Goal: Transaction & Acquisition: Book appointment/travel/reservation

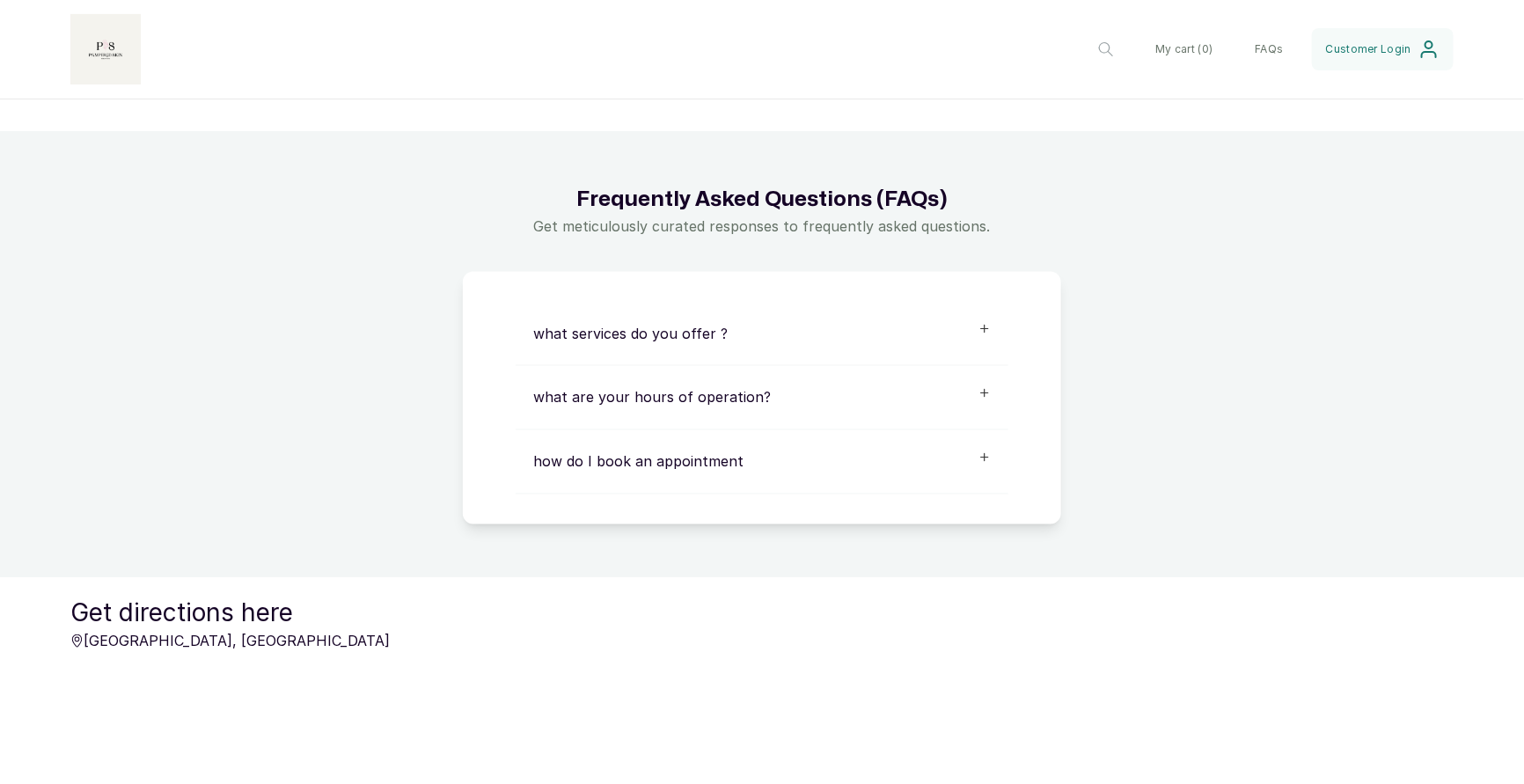
scroll to position [1251, 0]
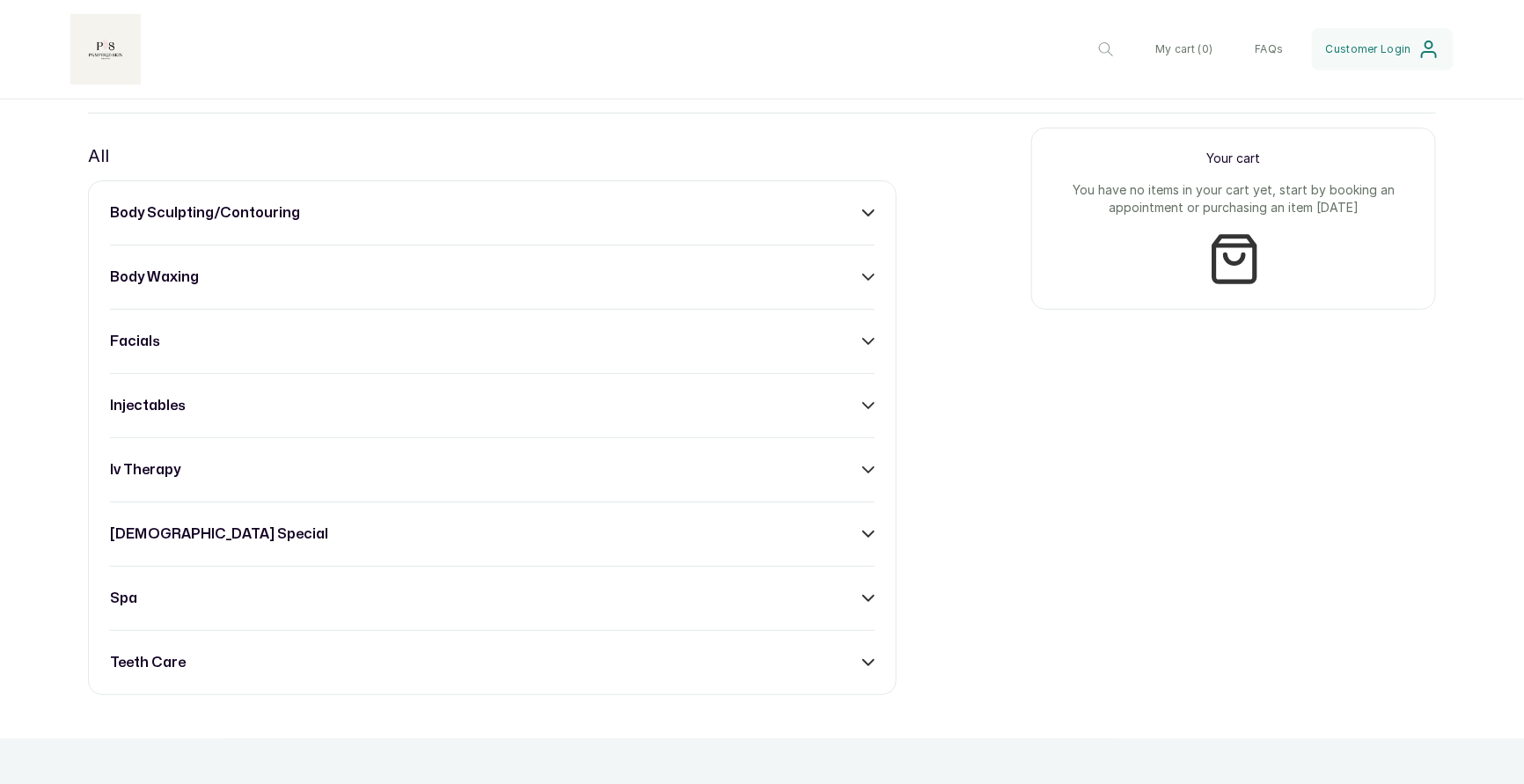
click at [728, 211] on div "body sculpting/contouring" at bounding box center [492, 213] width 764 height 22
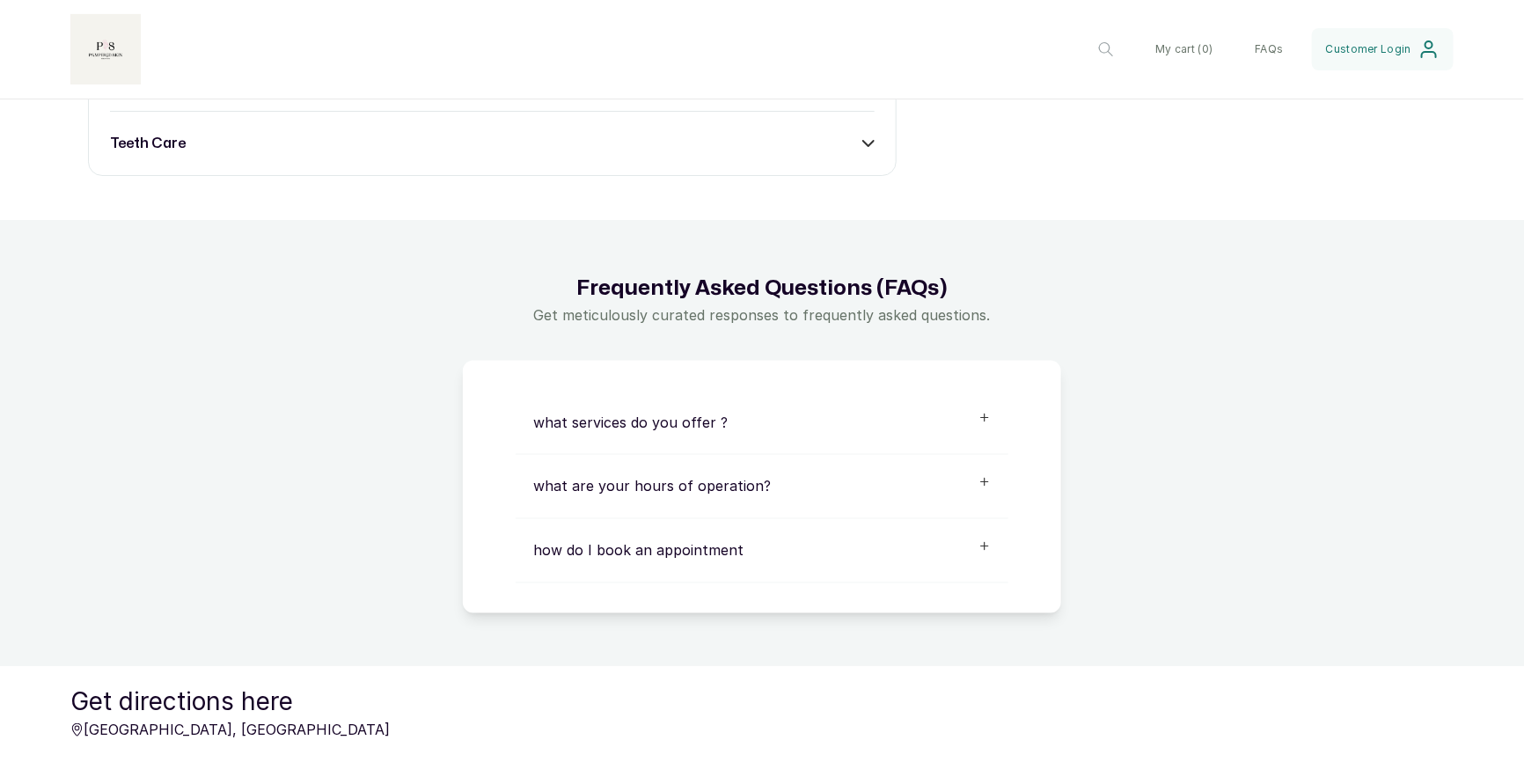
scroll to position [1186, 0]
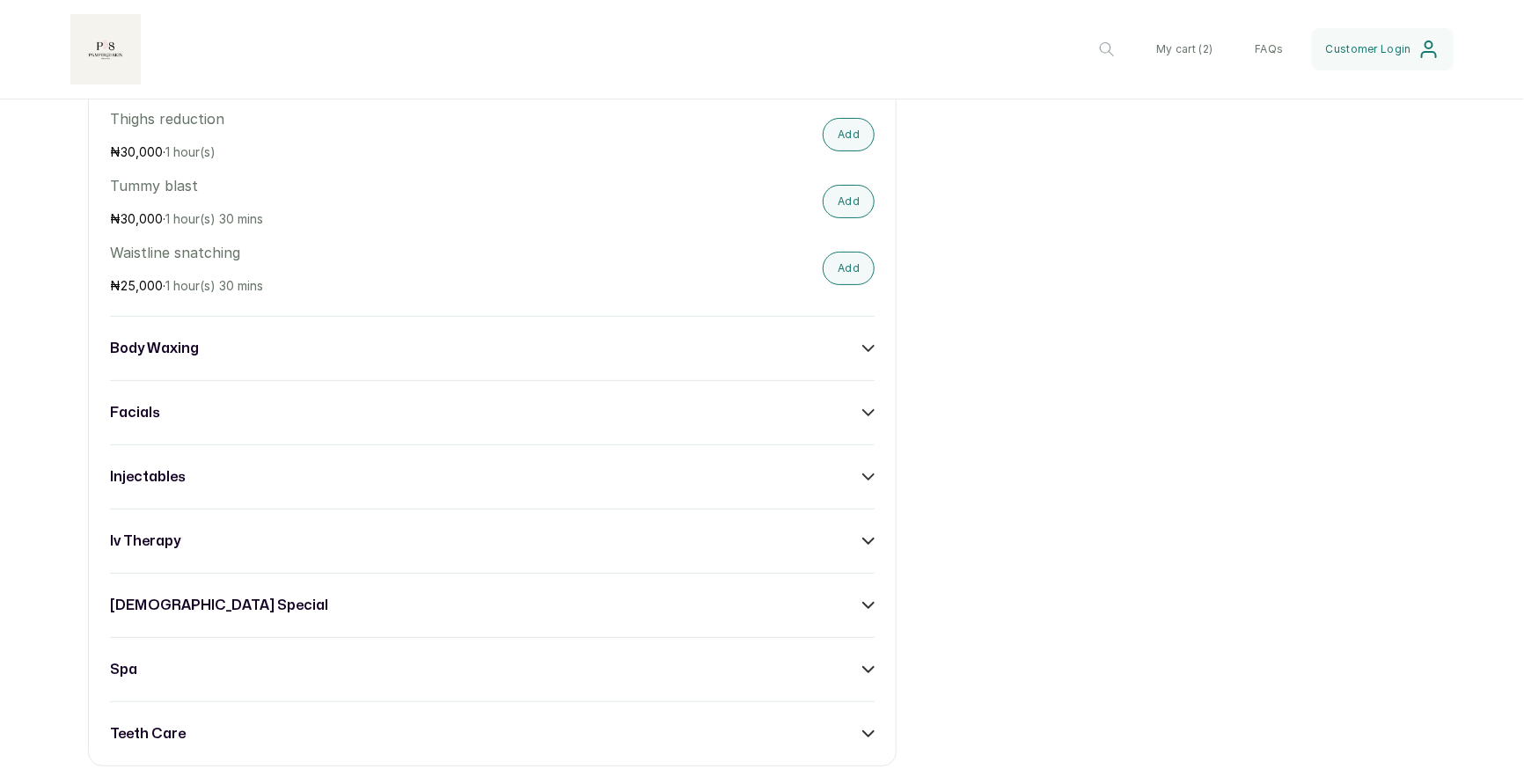
scroll to position [1363, 0]
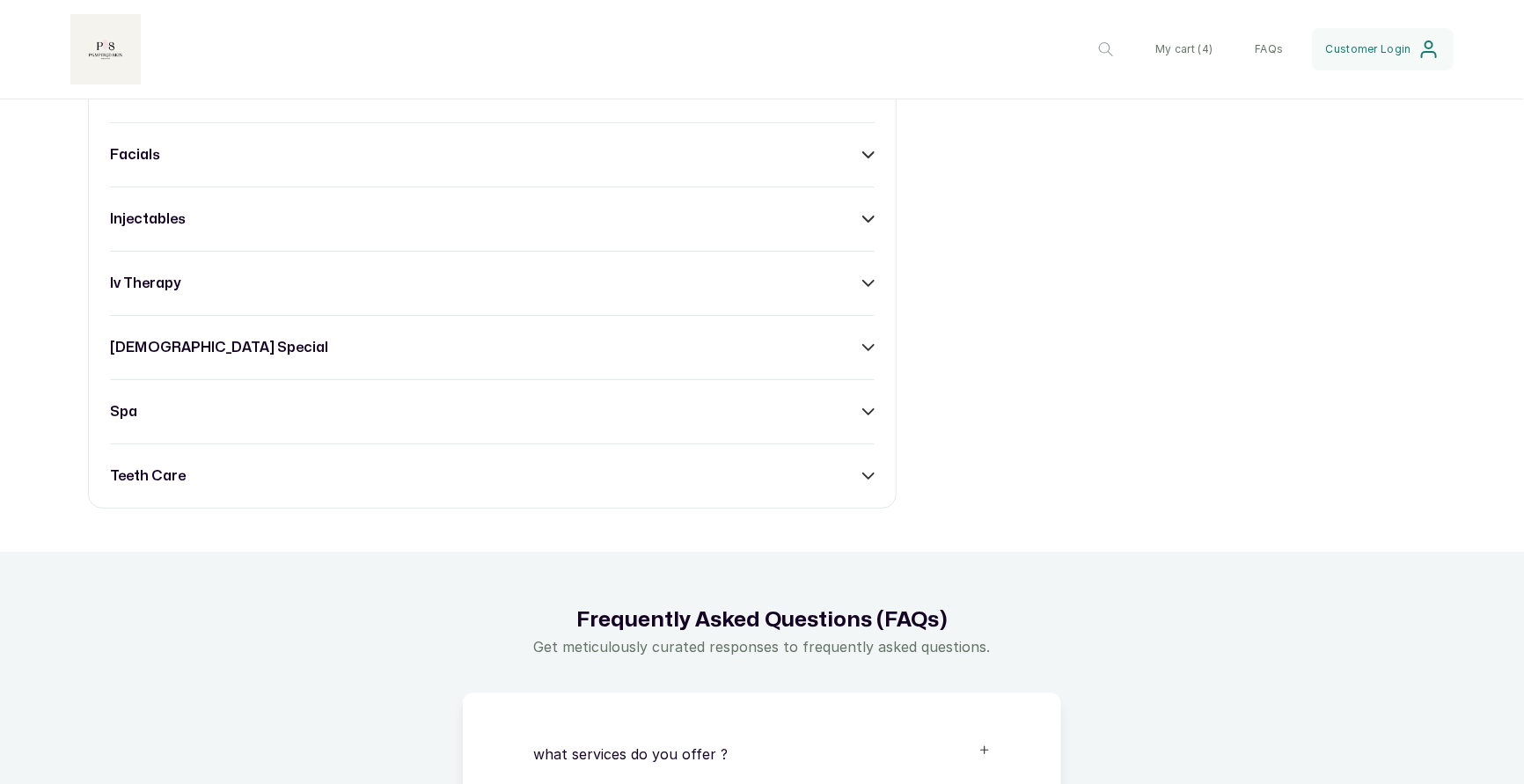
scroll to position [1615, 0]
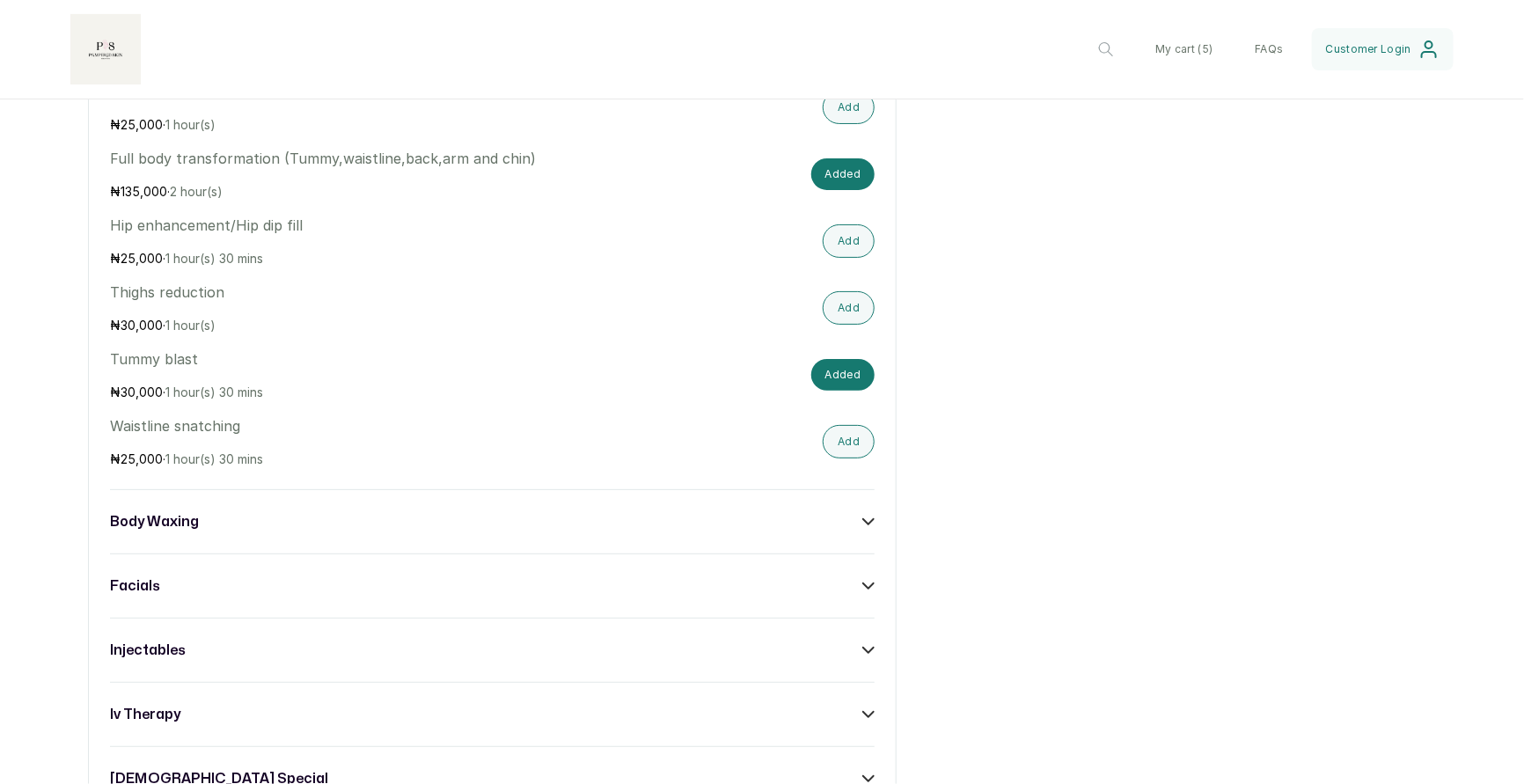
scroll to position [92, 0]
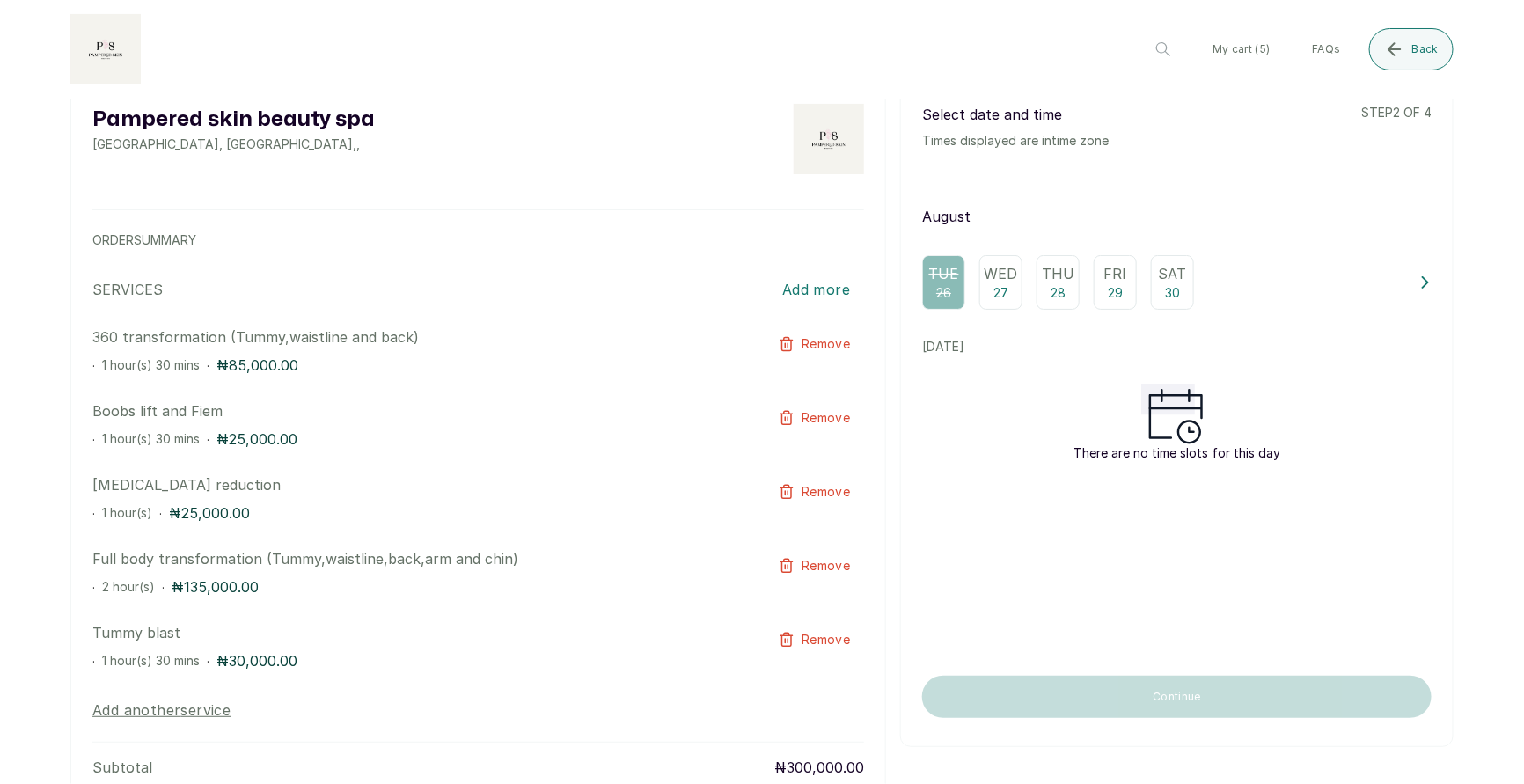
scroll to position [0, 0]
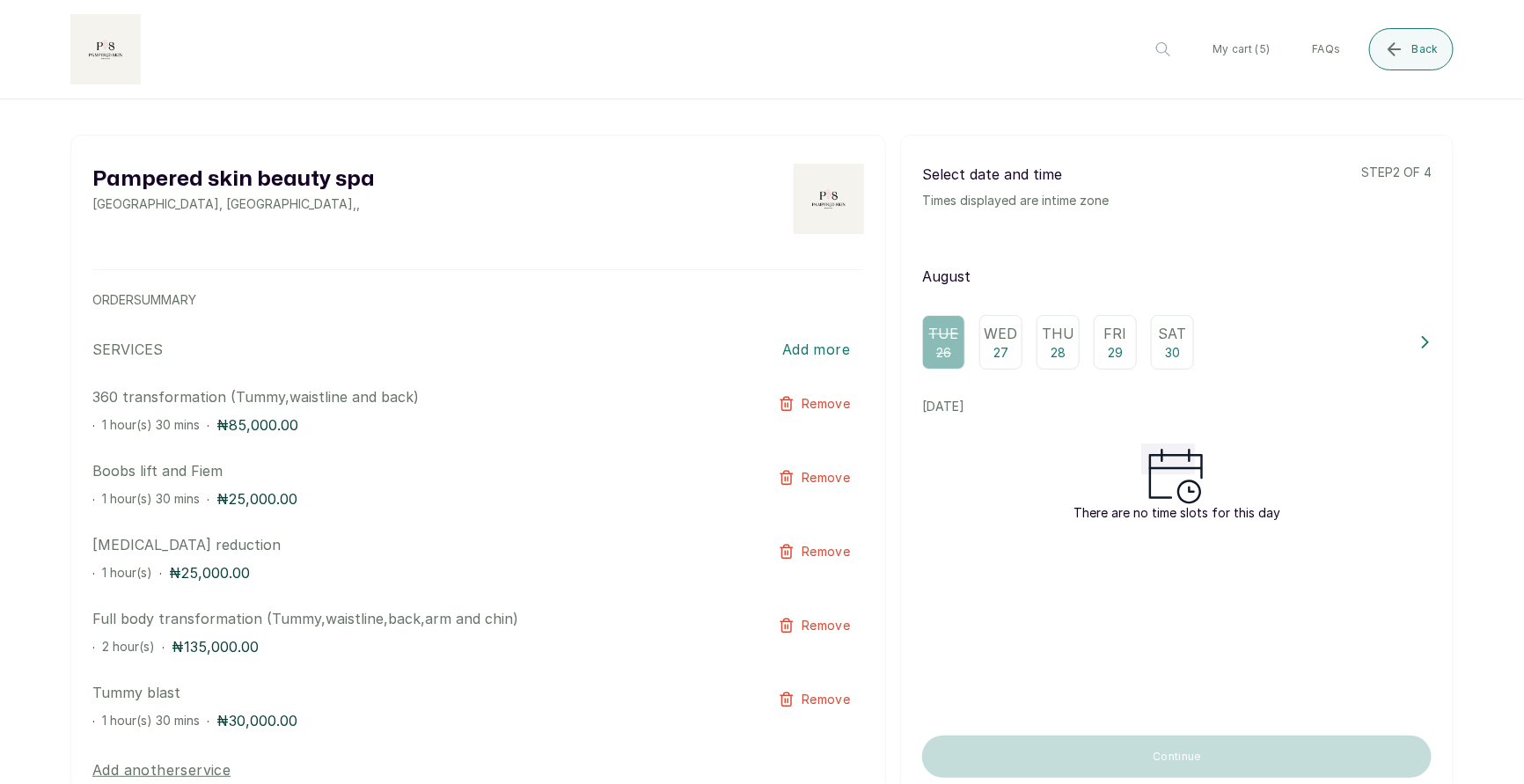
click at [995, 360] on p "27" at bounding box center [1001, 353] width 15 height 18
click at [1049, 342] on p "Thu" at bounding box center [1057, 333] width 32 height 22
click at [993, 353] on div "Wed 27" at bounding box center [1001, 342] width 43 height 55
click at [1056, 356] on p "28" at bounding box center [1057, 353] width 15 height 18
click at [934, 334] on p "Tue" at bounding box center [944, 333] width 30 height 22
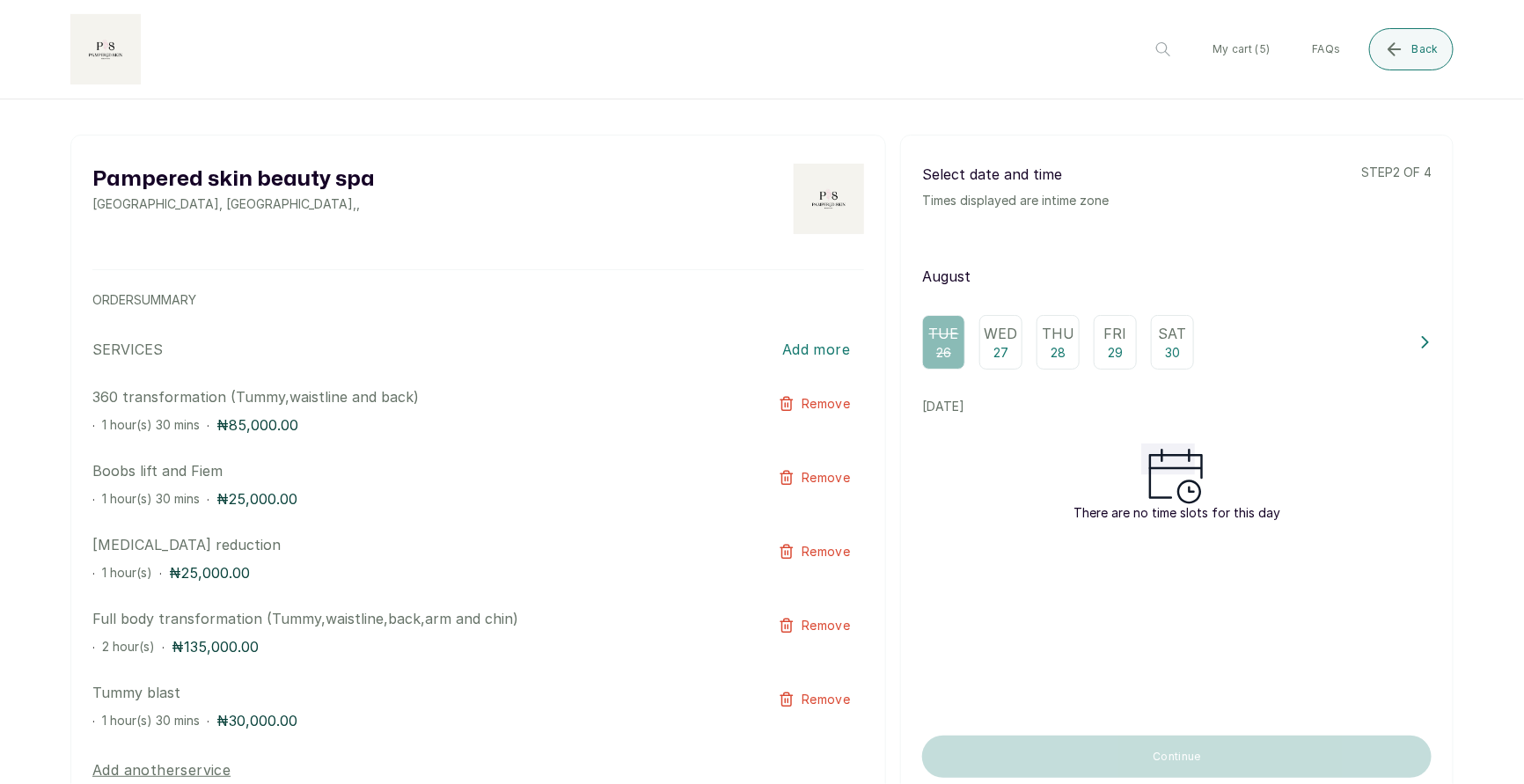
scroll to position [271, 0]
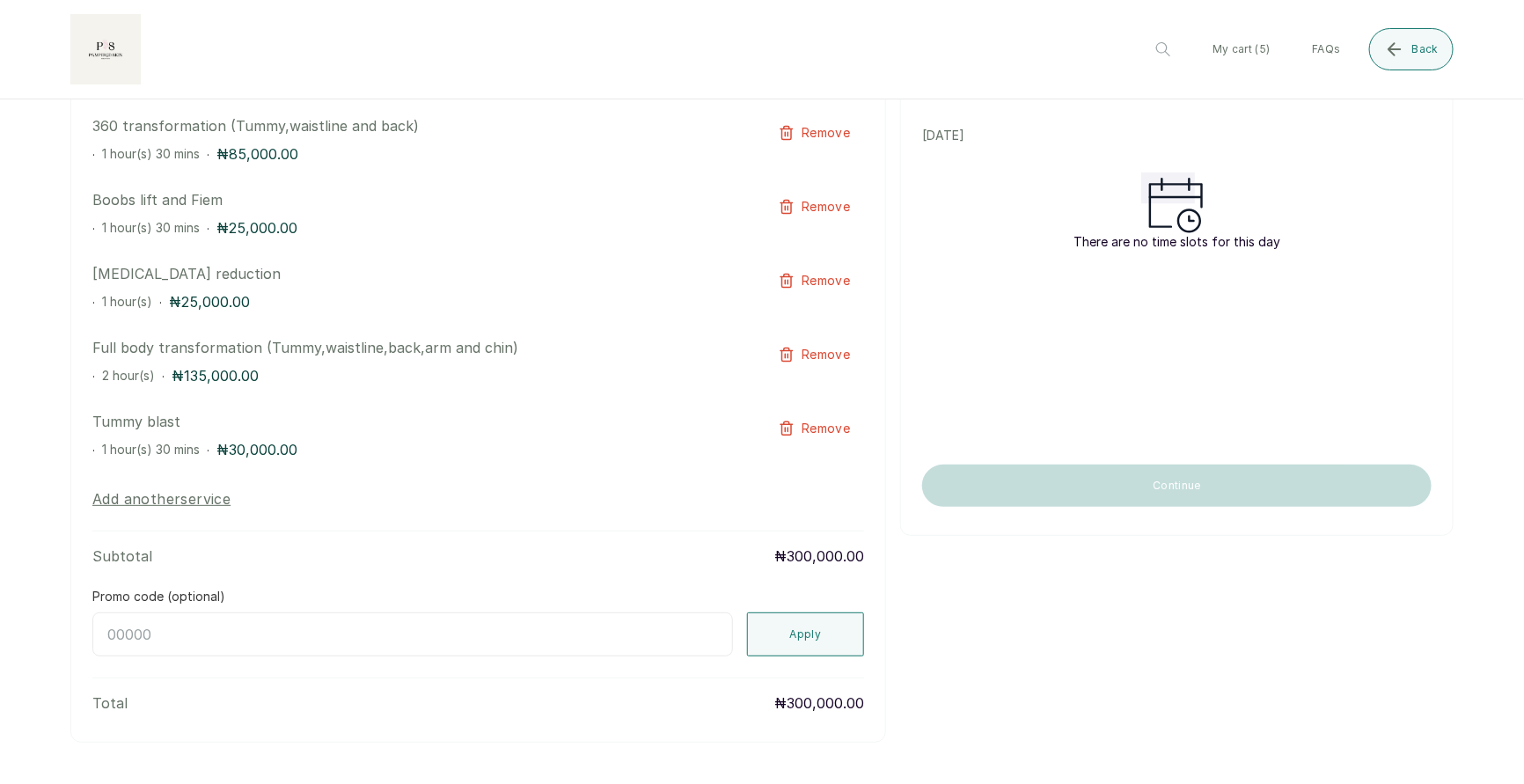
click at [712, 641] on input "Promo code (optional)" at bounding box center [413, 634] width 641 height 44
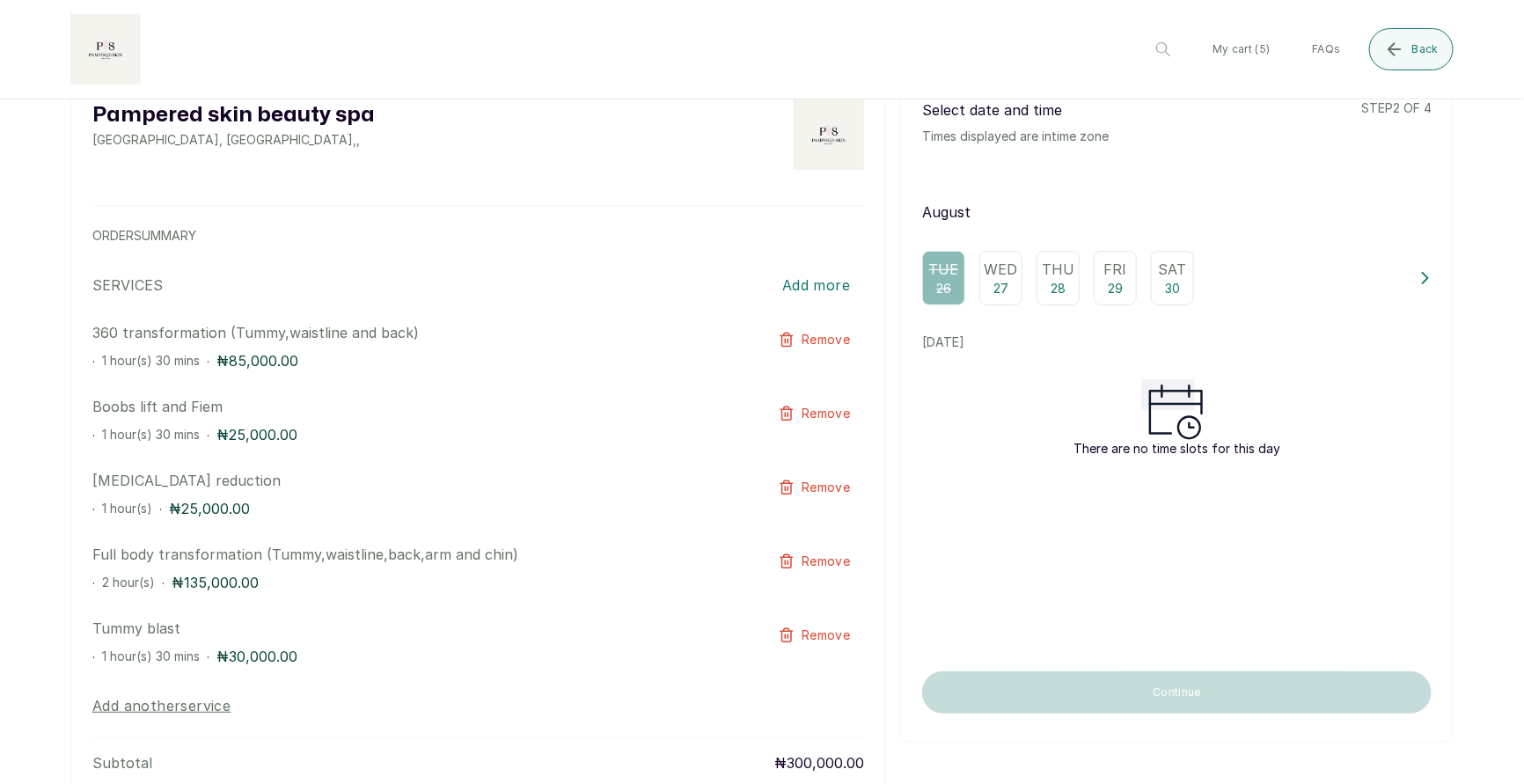
scroll to position [0, 0]
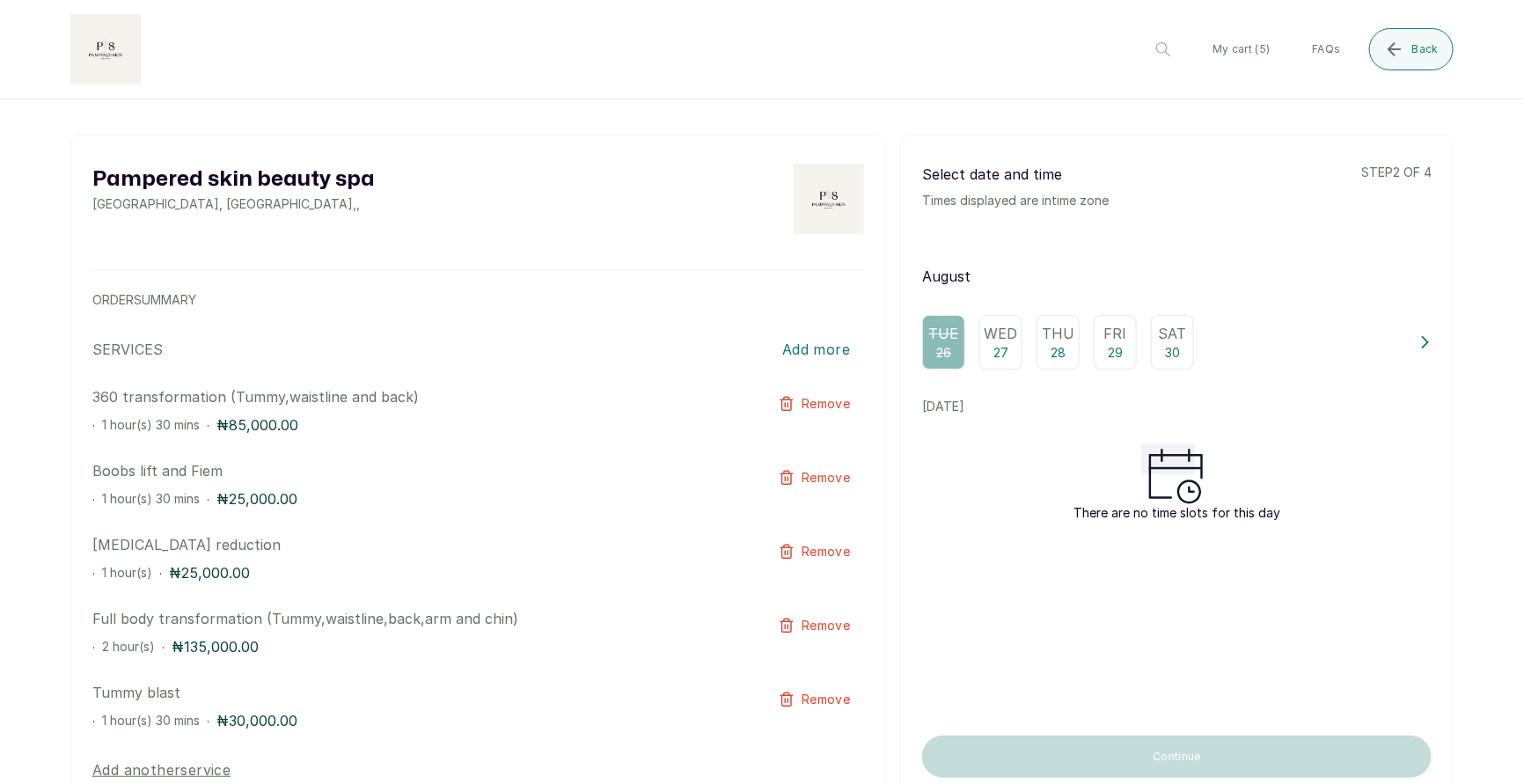
click at [1008, 347] on div "Wed 27" at bounding box center [1001, 342] width 43 height 55
click at [1393, 43] on icon "submit" at bounding box center [1395, 50] width 22 height 22
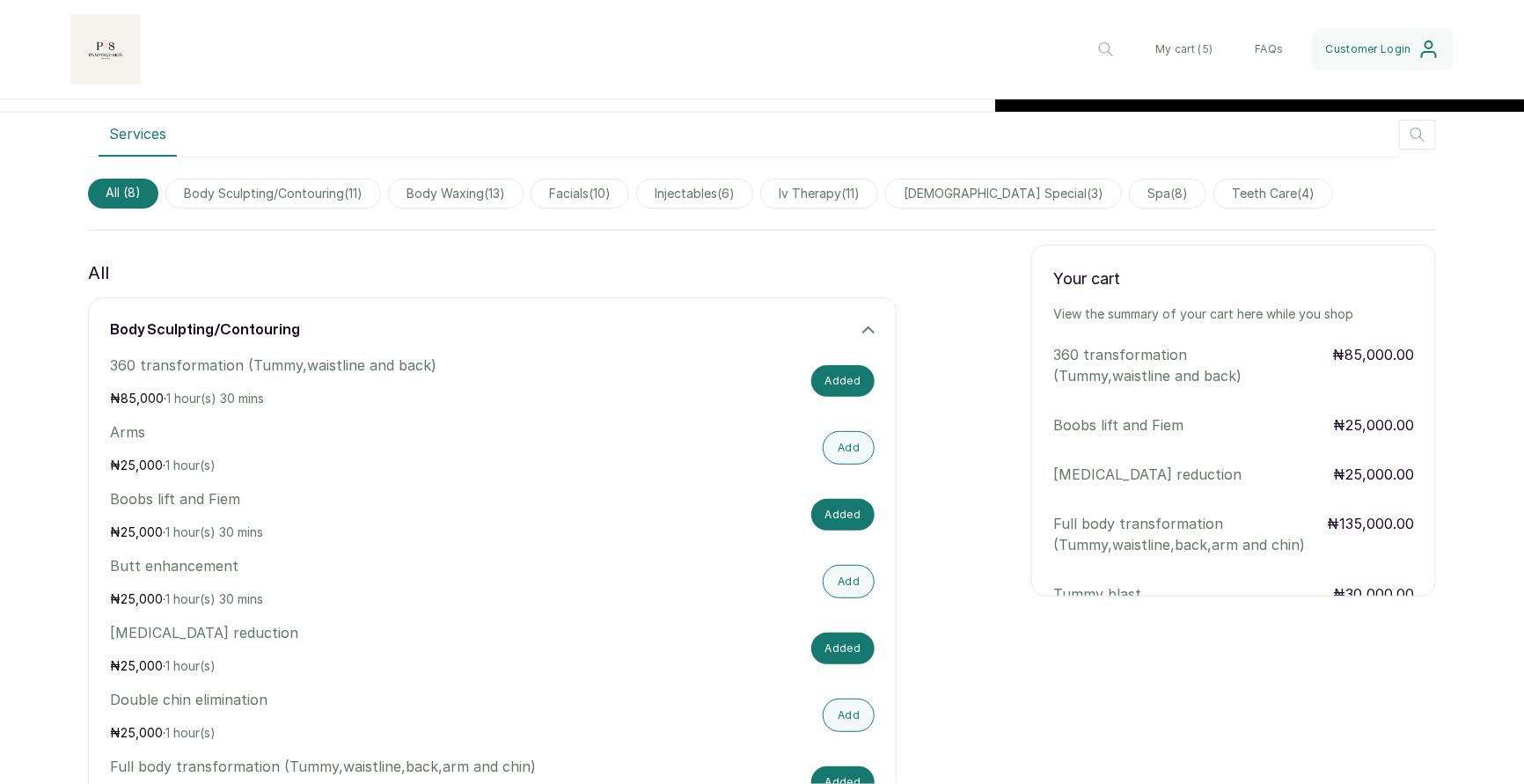
scroll to position [1149, 0]
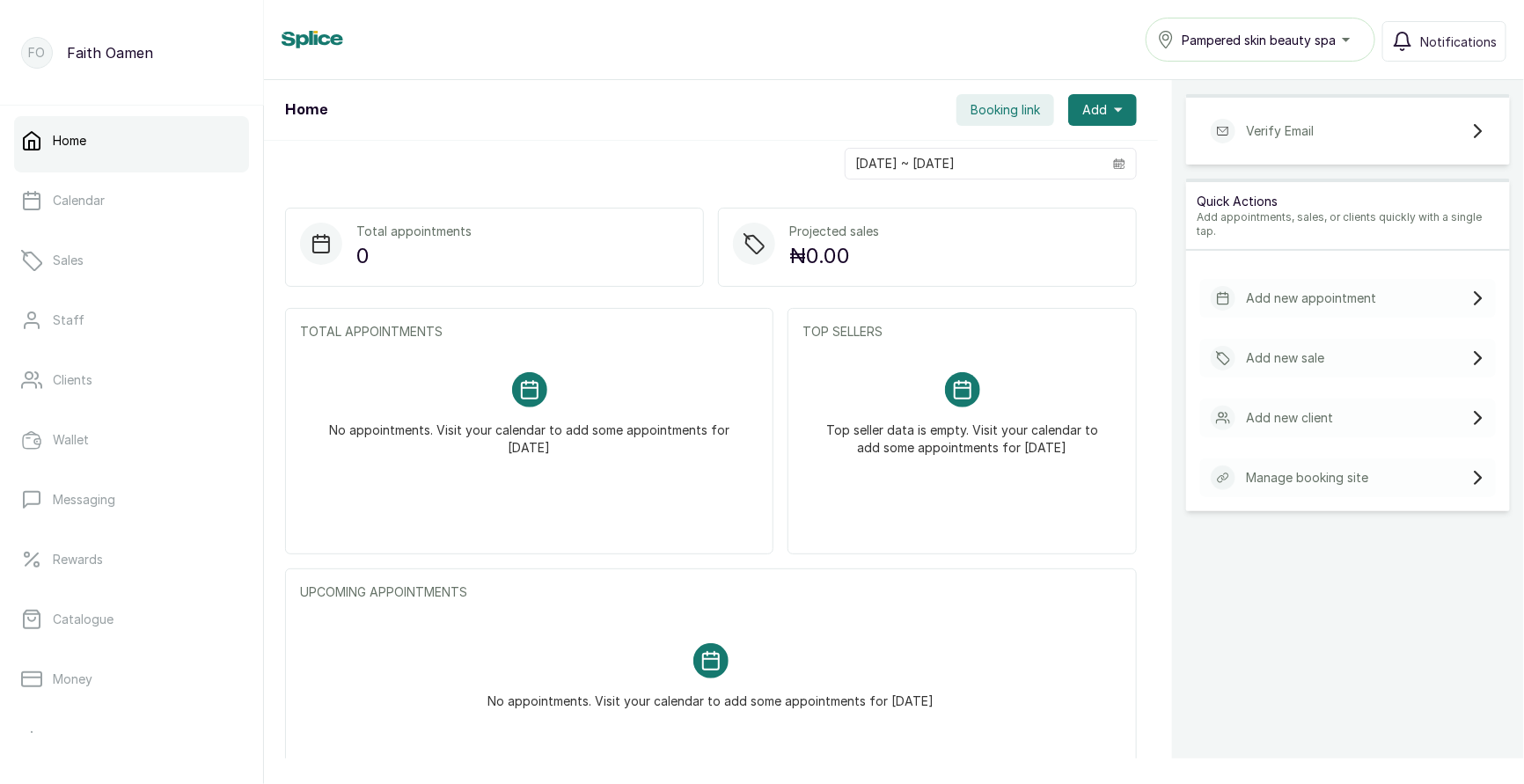
click at [1243, 40] on span "Pampered skin beauty spa" at bounding box center [1258, 39] width 154 height 19
click at [1054, 53] on div "Home Pampered skin beauty spa Pampered skin beauty spa Notifications" at bounding box center [894, 39] width 1225 height 44
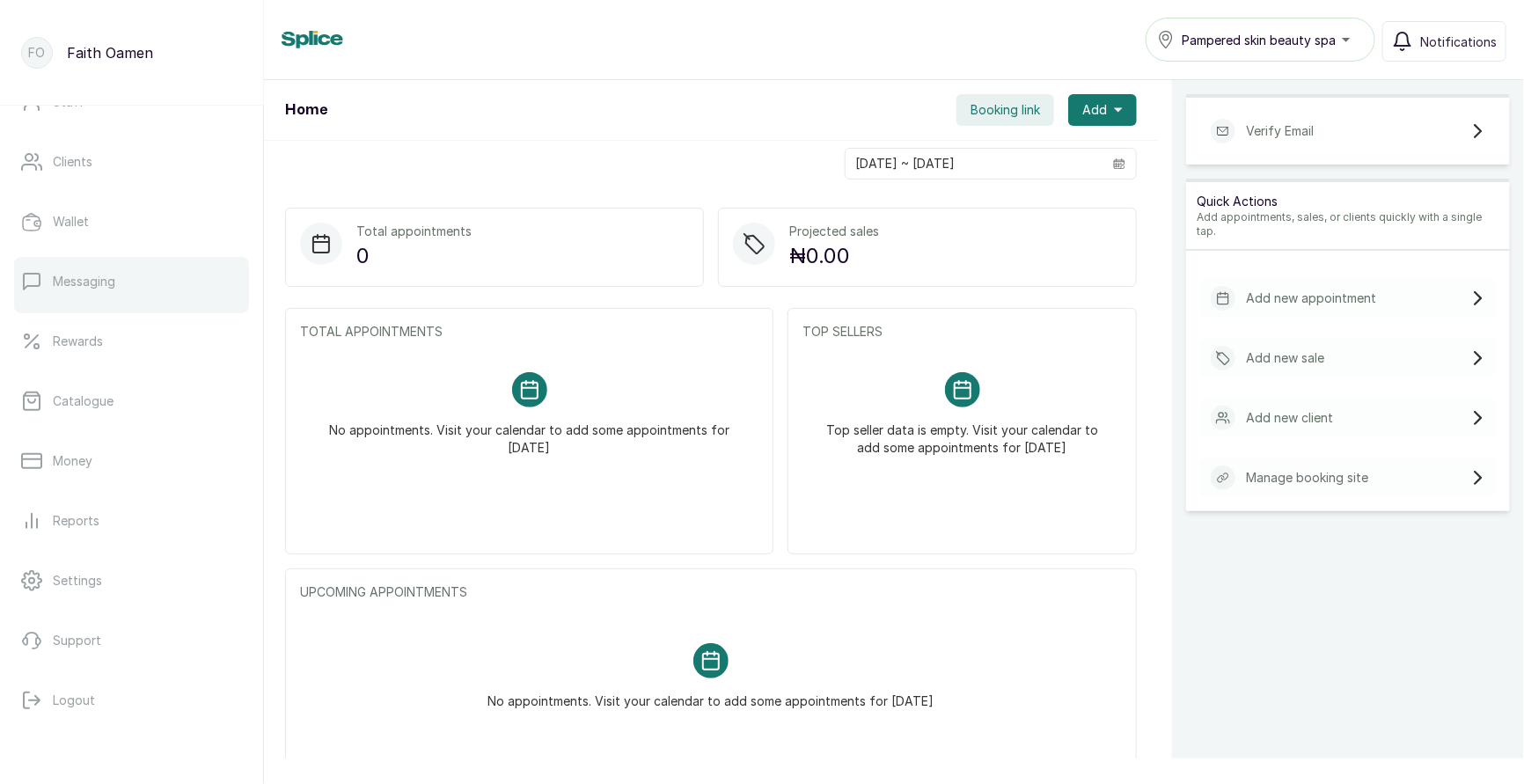
scroll to position [220, 0]
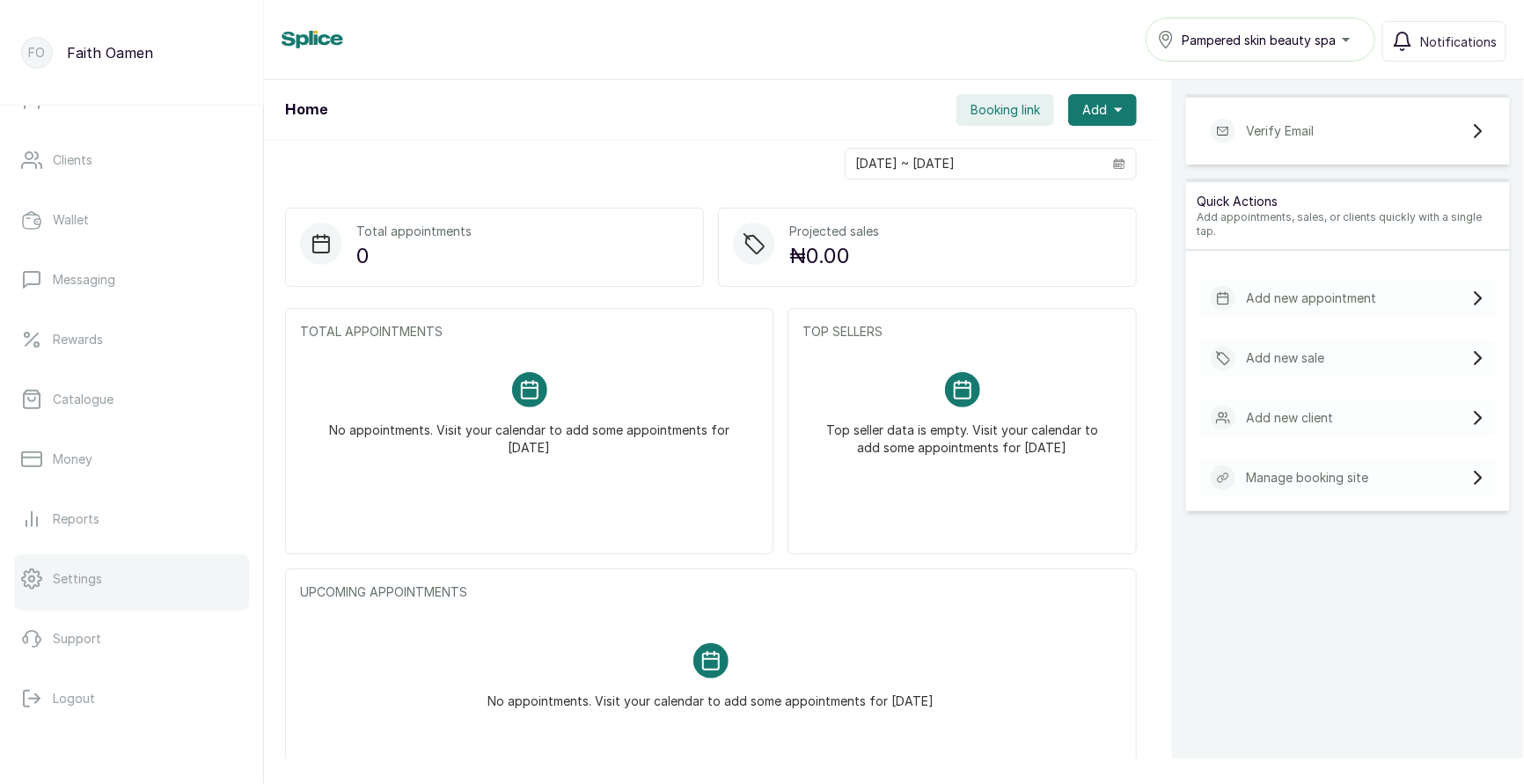
click at [74, 577] on p "Settings" at bounding box center [77, 579] width 49 height 18
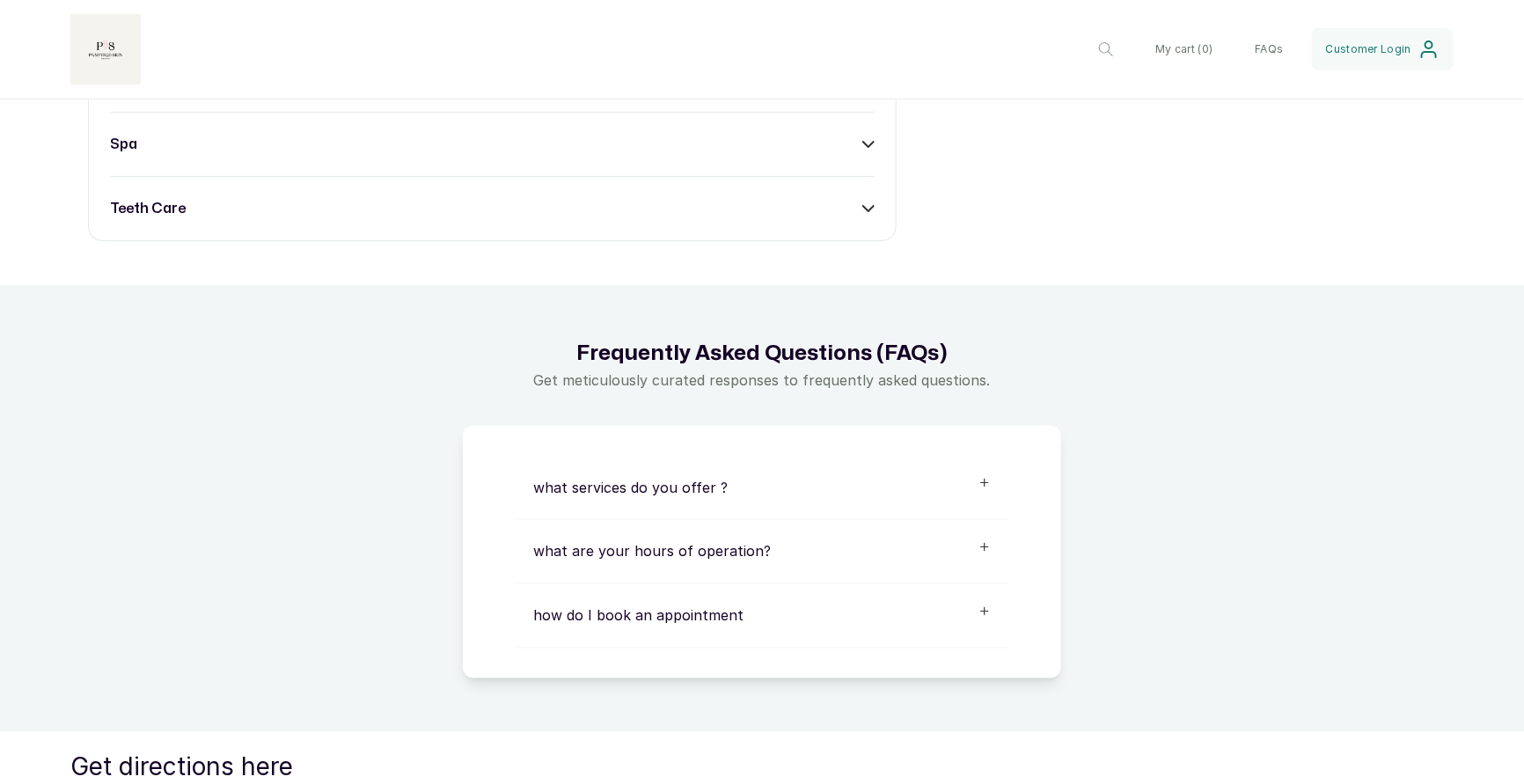
scroll to position [1152, 0]
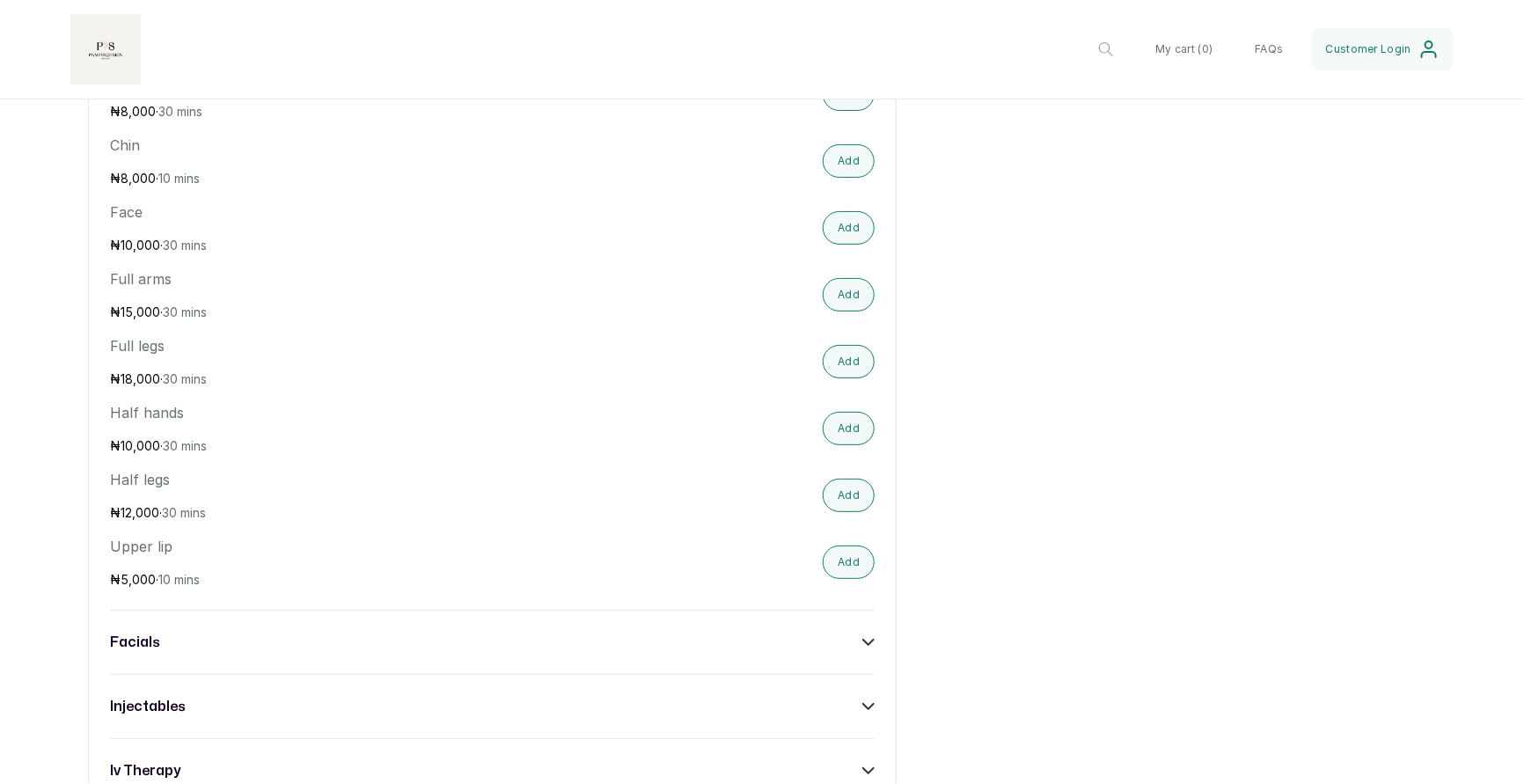
scroll to position [1217, 0]
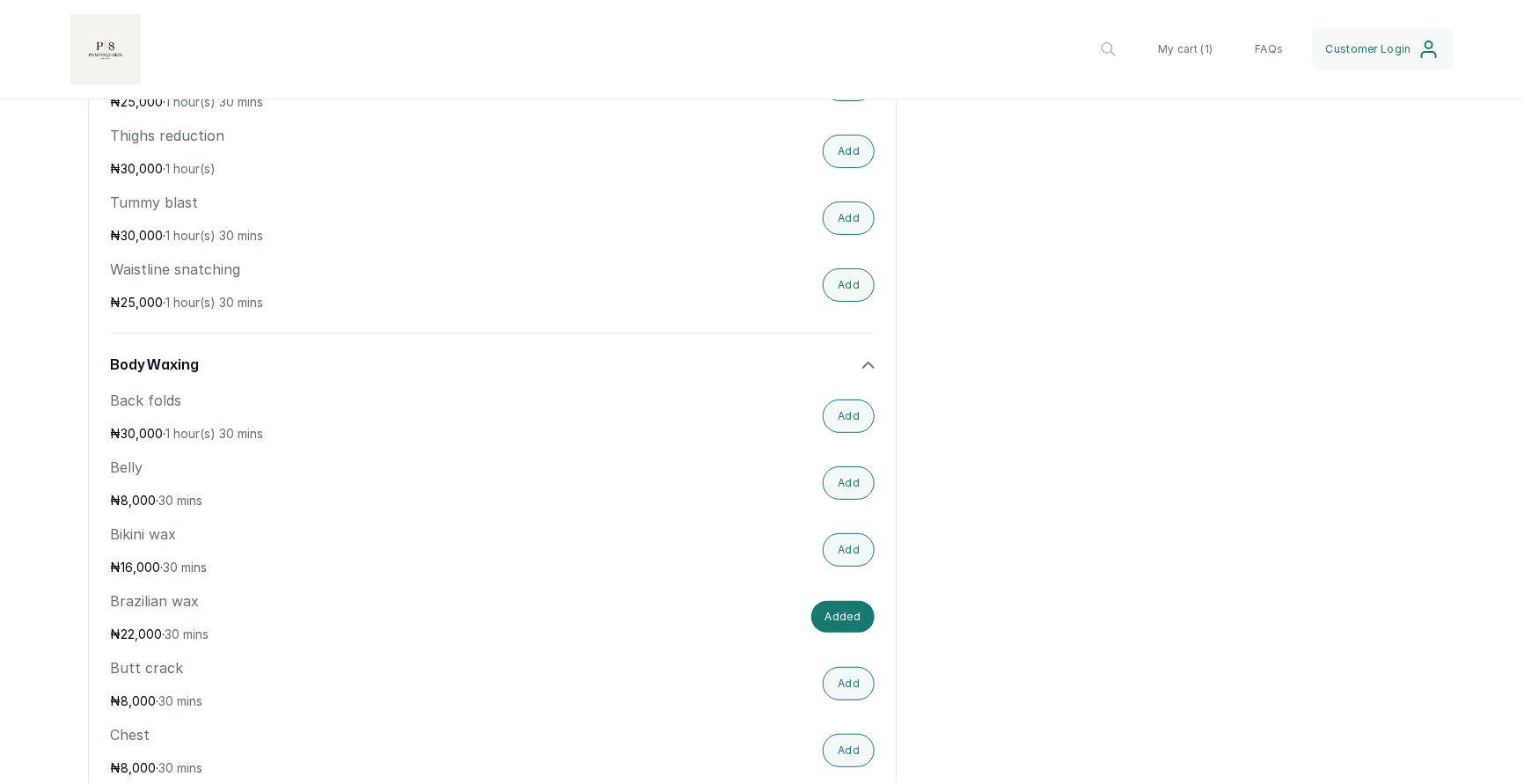
scroll to position [1244, 0]
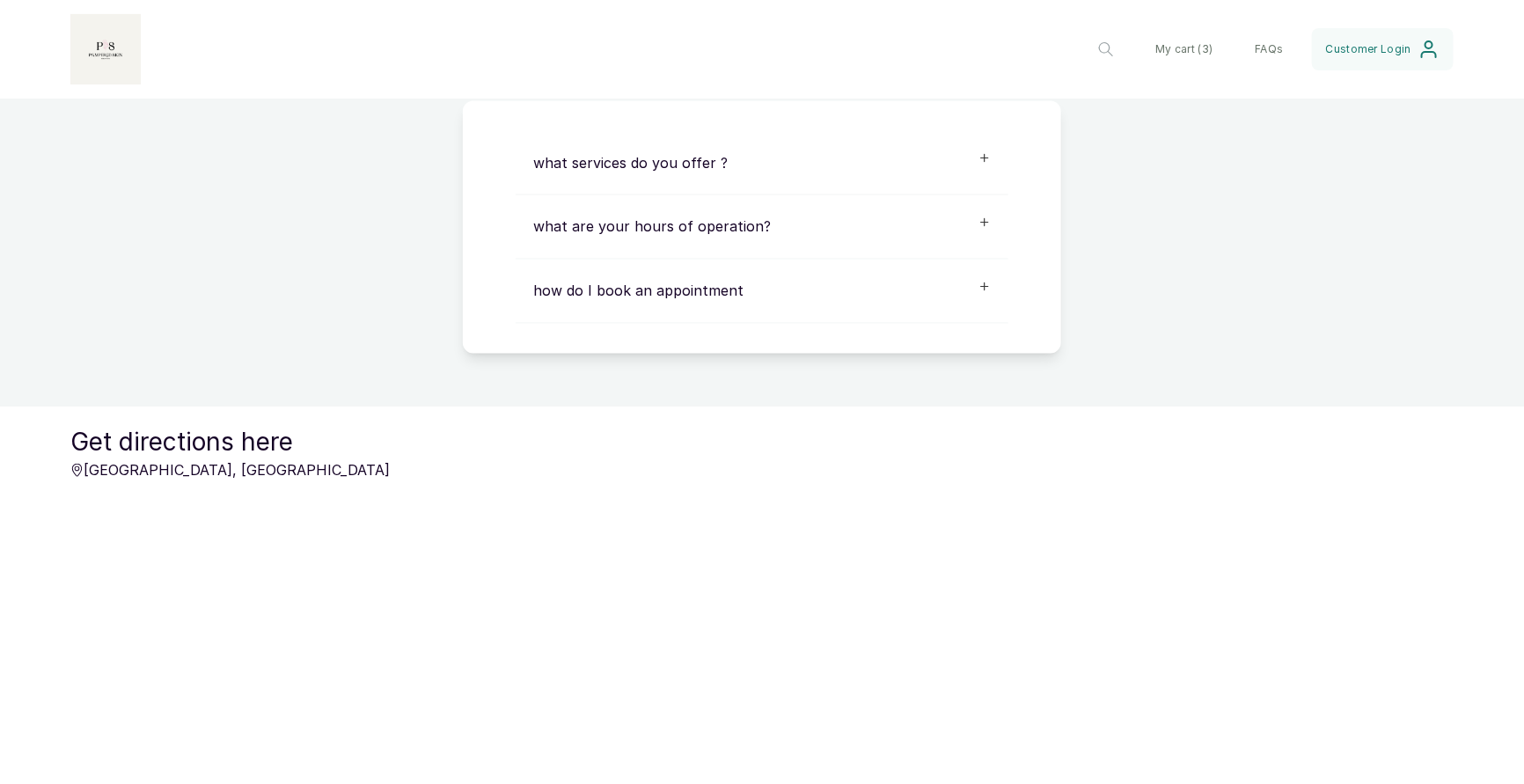
scroll to position [1427, 0]
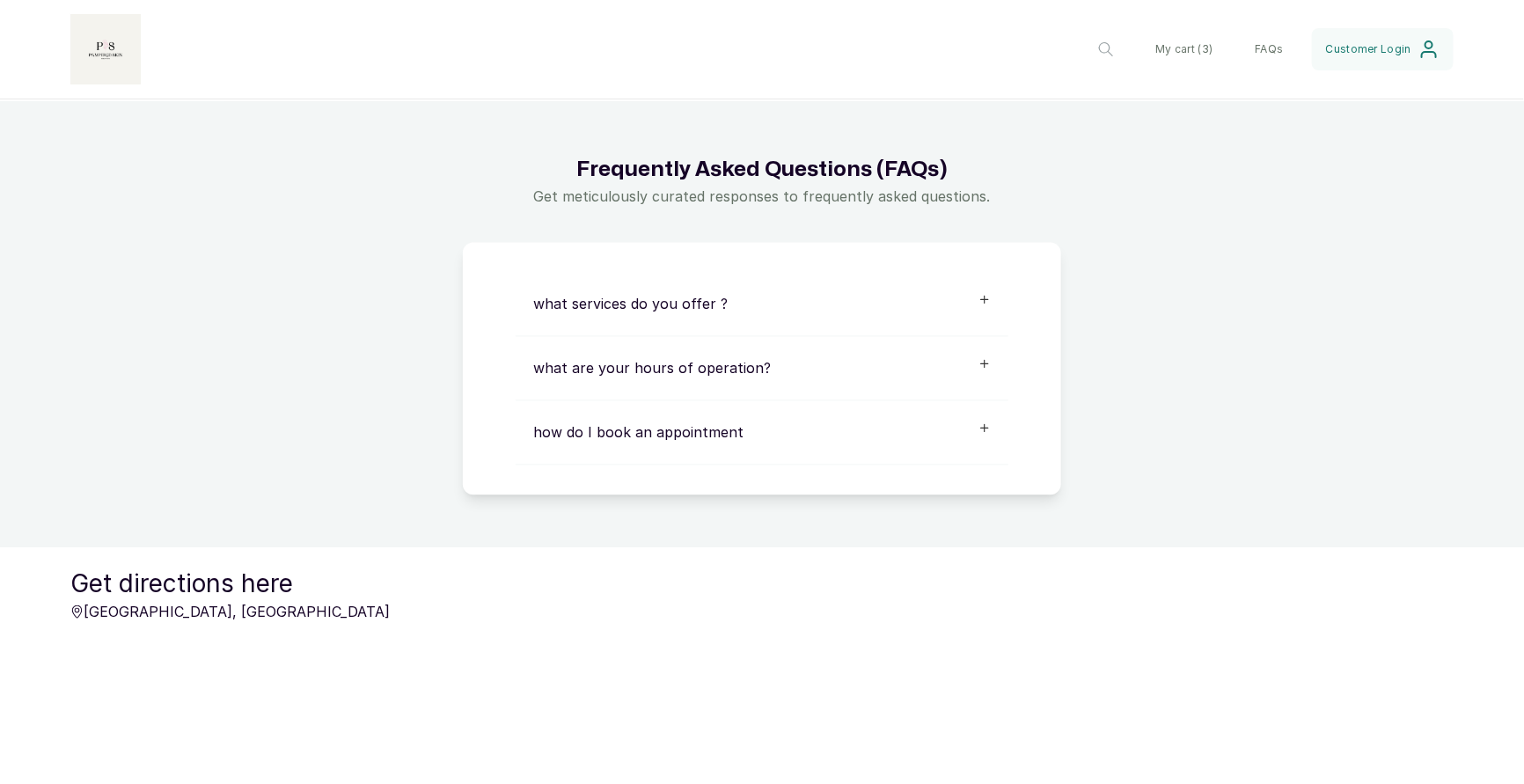
scroll to position [1522, 0]
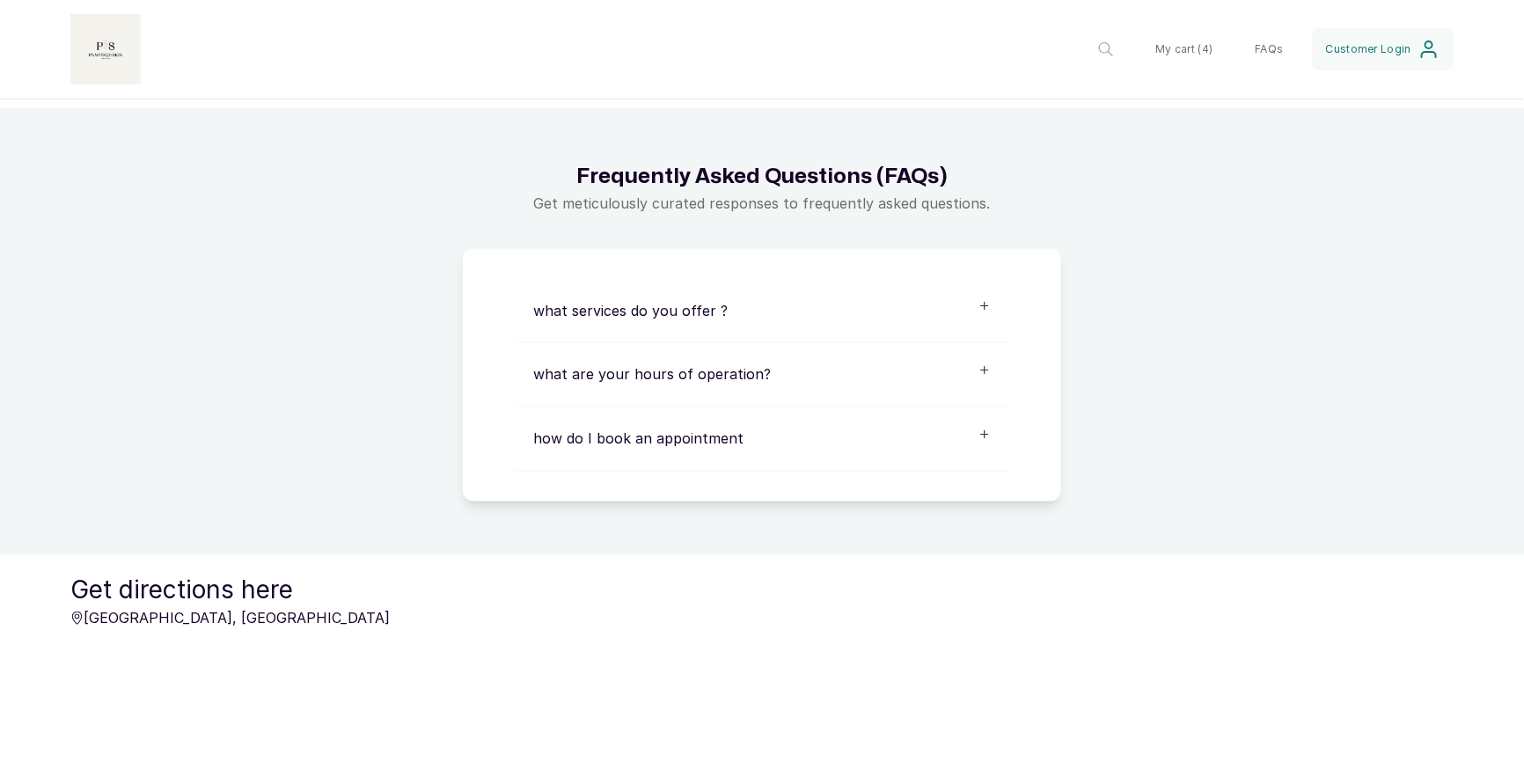
scroll to position [1, 0]
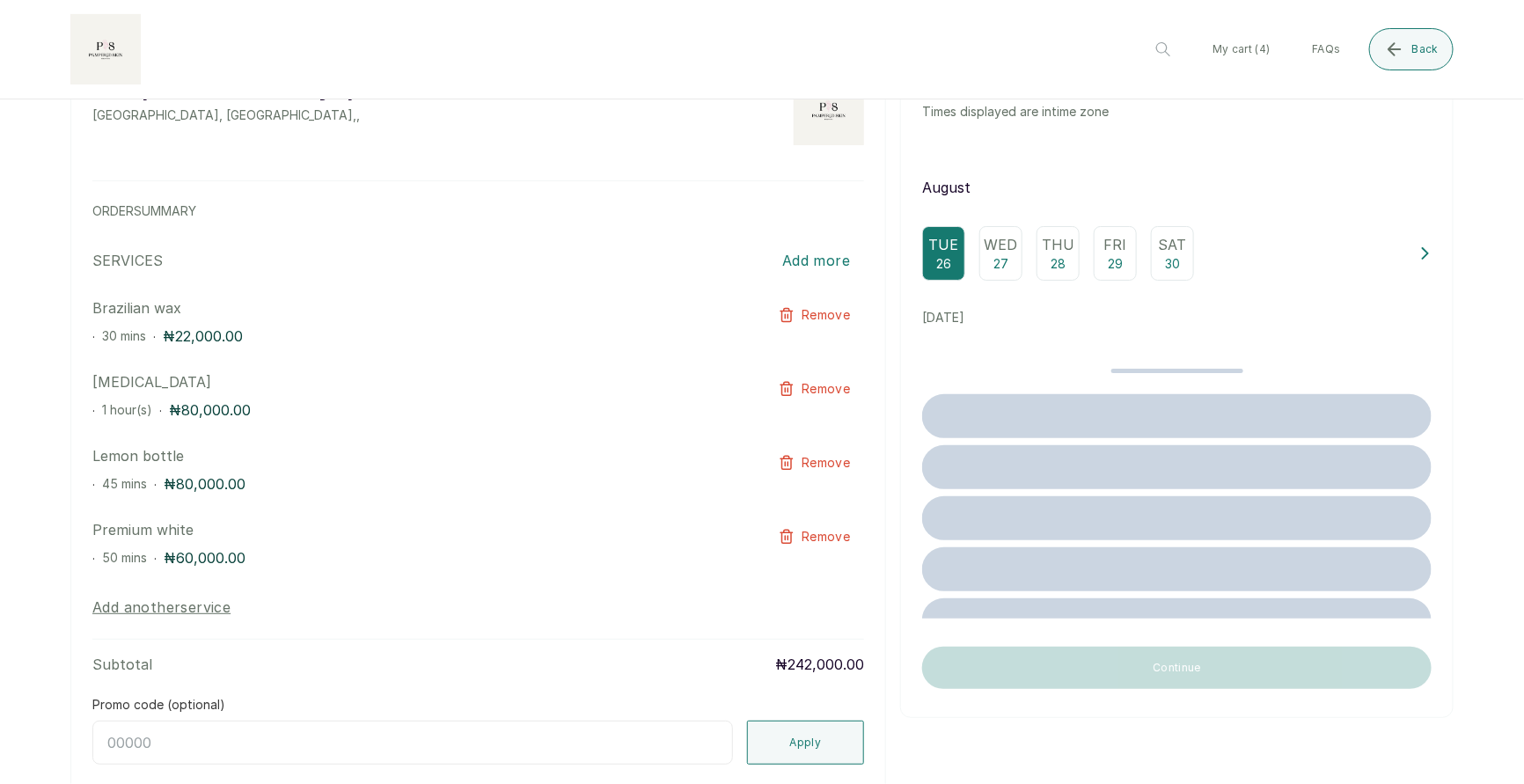
scroll to position [0, 0]
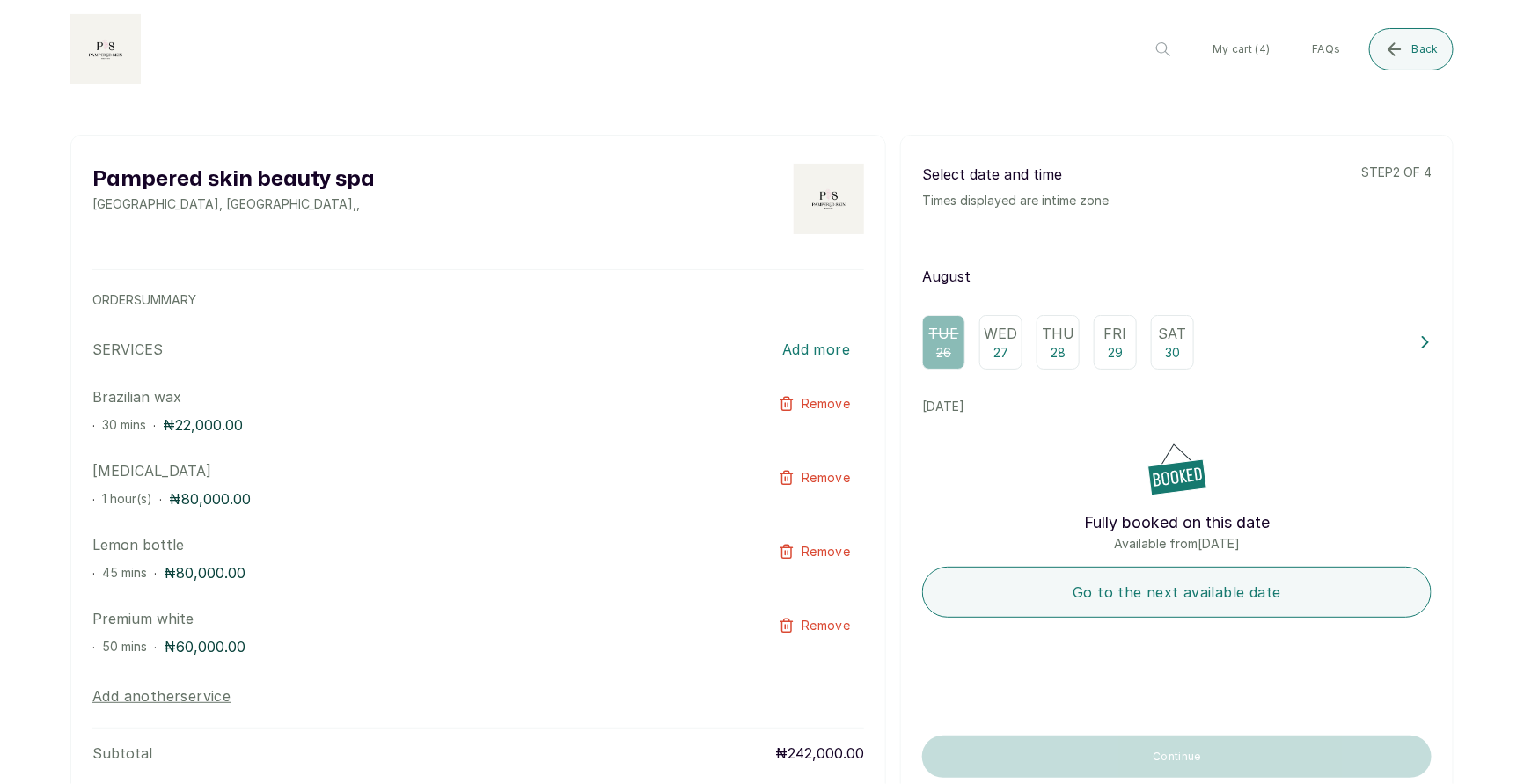
click at [996, 346] on p "27" at bounding box center [1001, 353] width 15 height 18
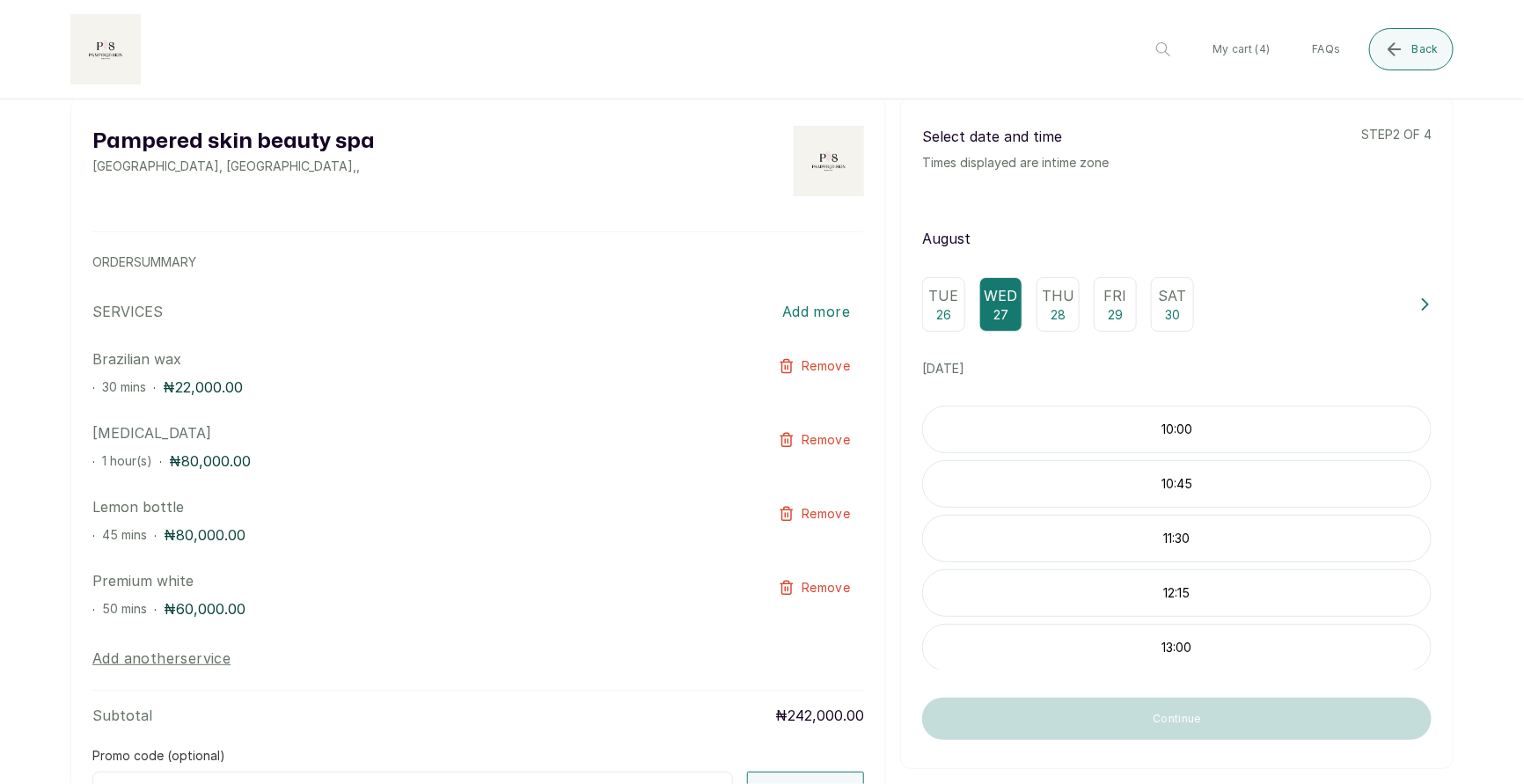
scroll to position [47, 0]
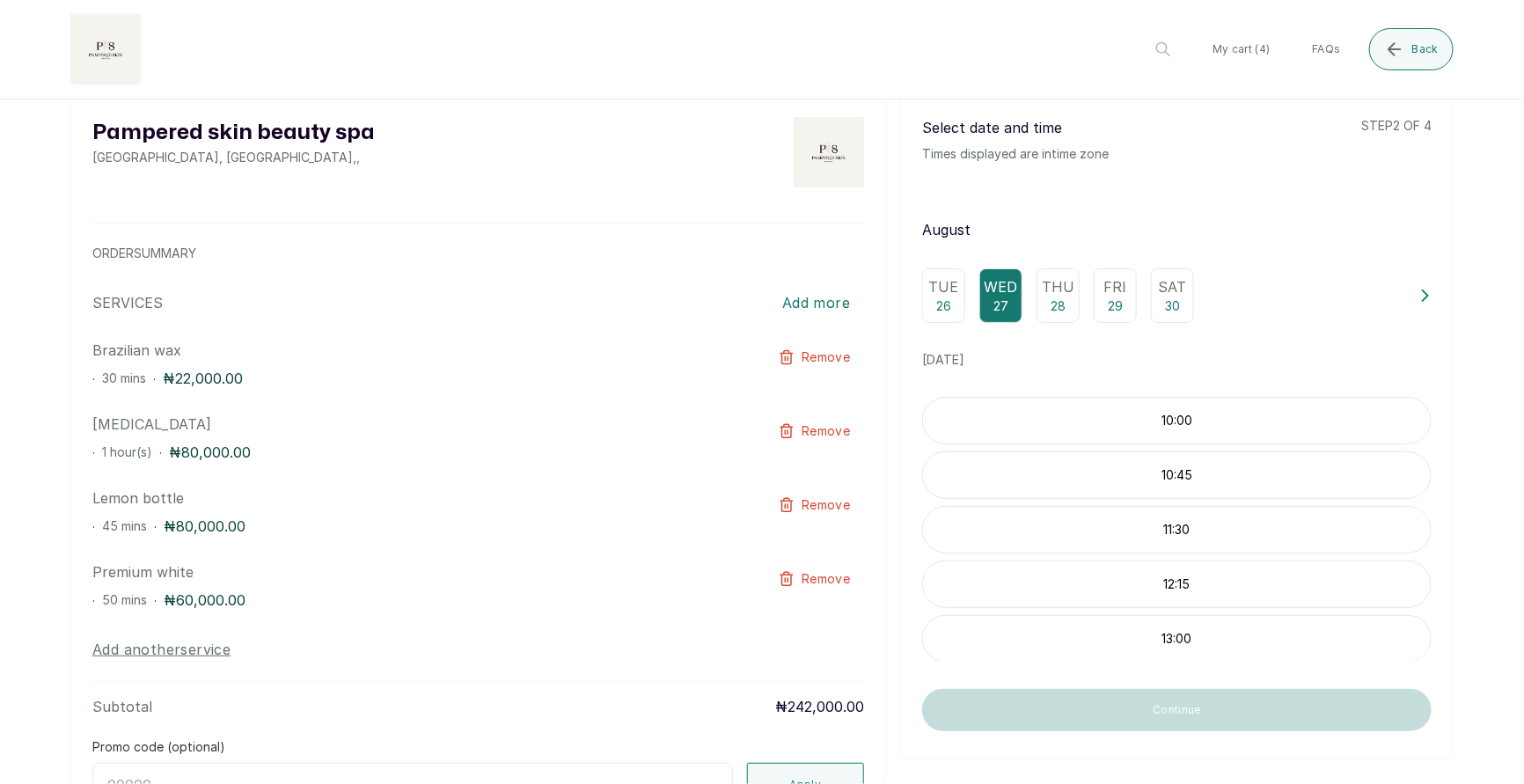
click at [1123, 536] on div "11:30" at bounding box center [1177, 529] width 510 height 47
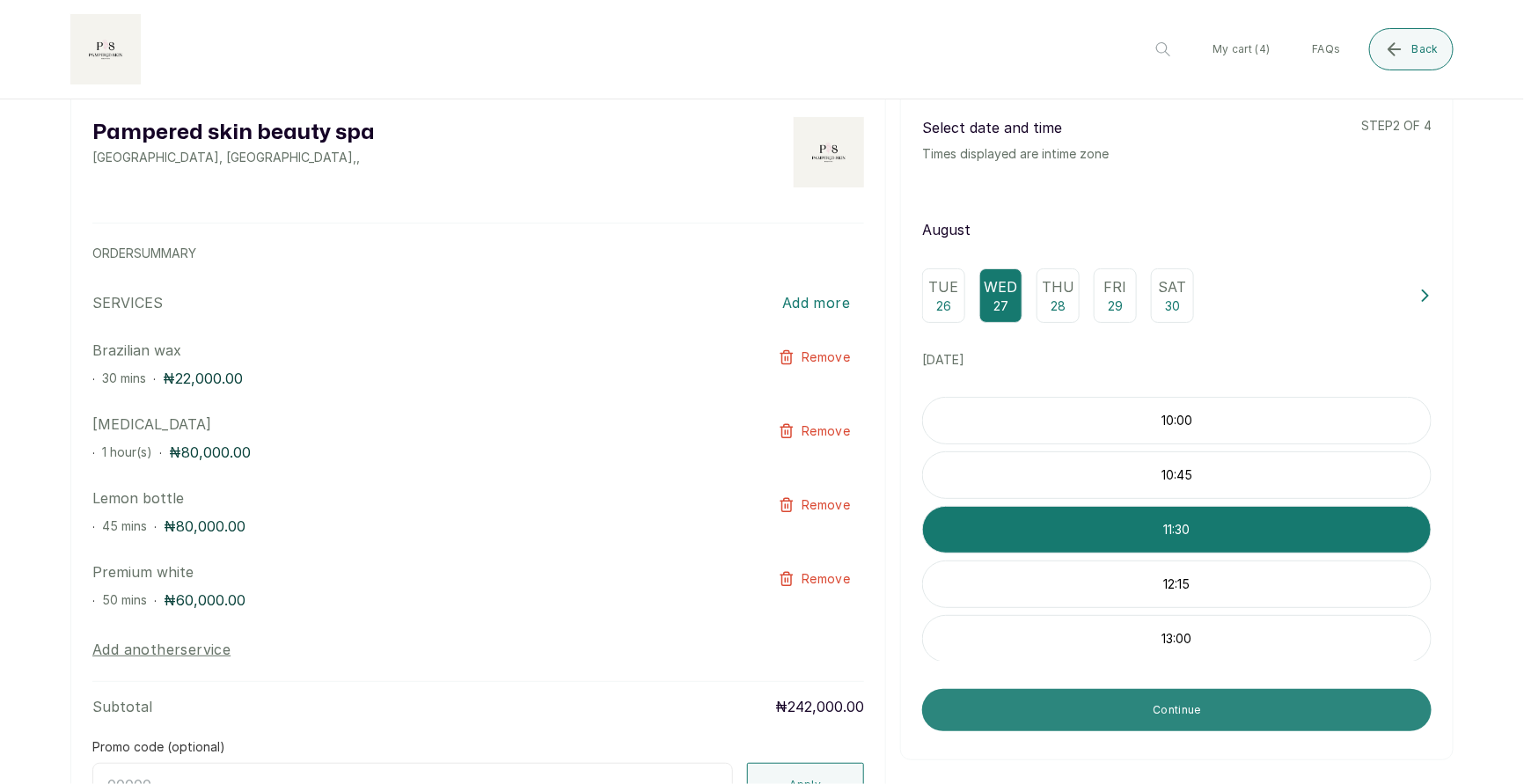
click at [1108, 708] on button "Continue" at bounding box center [1177, 710] width 510 height 42
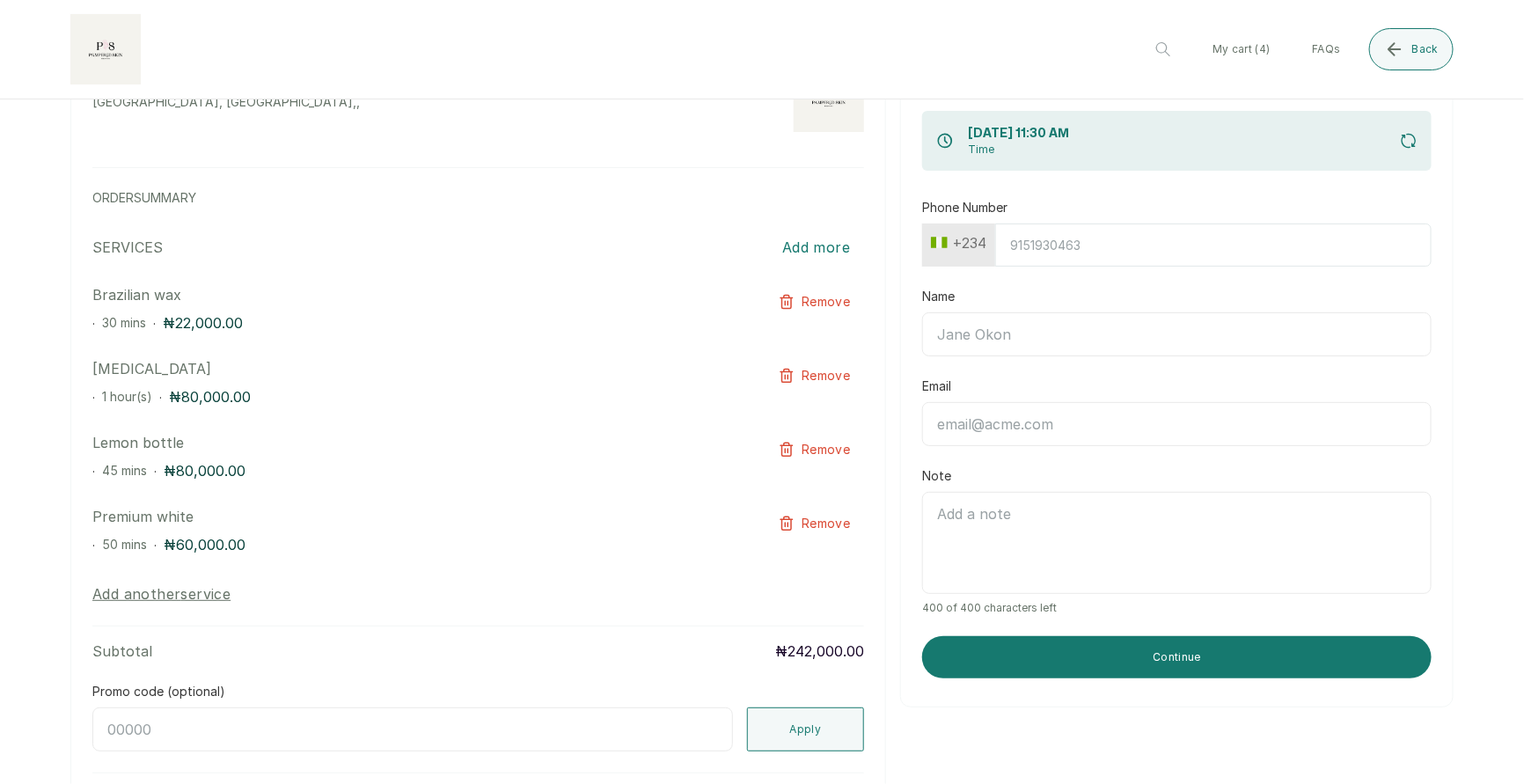
scroll to position [0, 0]
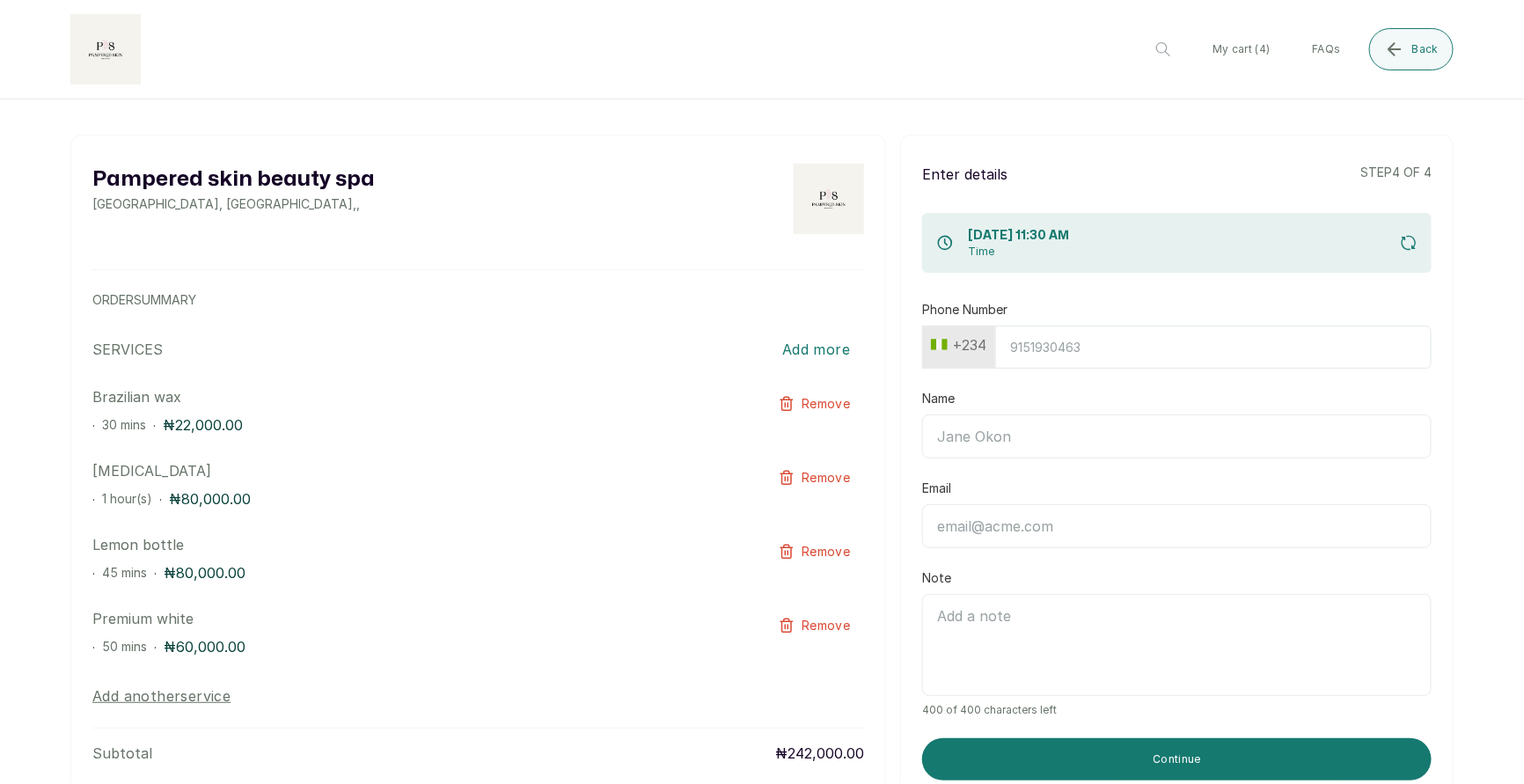
click at [1054, 343] on input "Phone Number" at bounding box center [1212, 347] width 436 height 43
type input "8138915419"
type input "Temitope Deborah Orisabiyi"
type input "temitopedeborah1234@gmail.com"
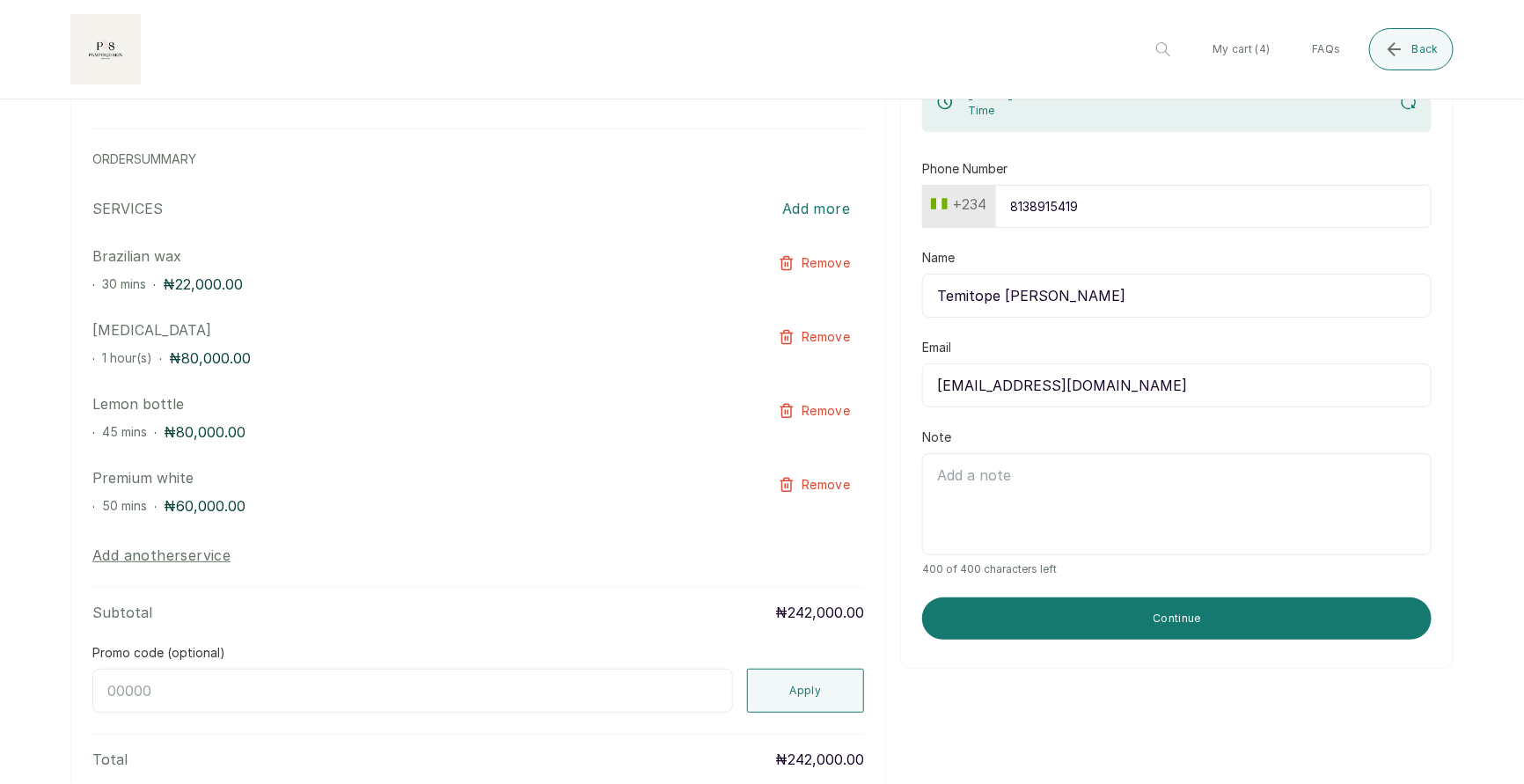
type input "Temitope Deborah"
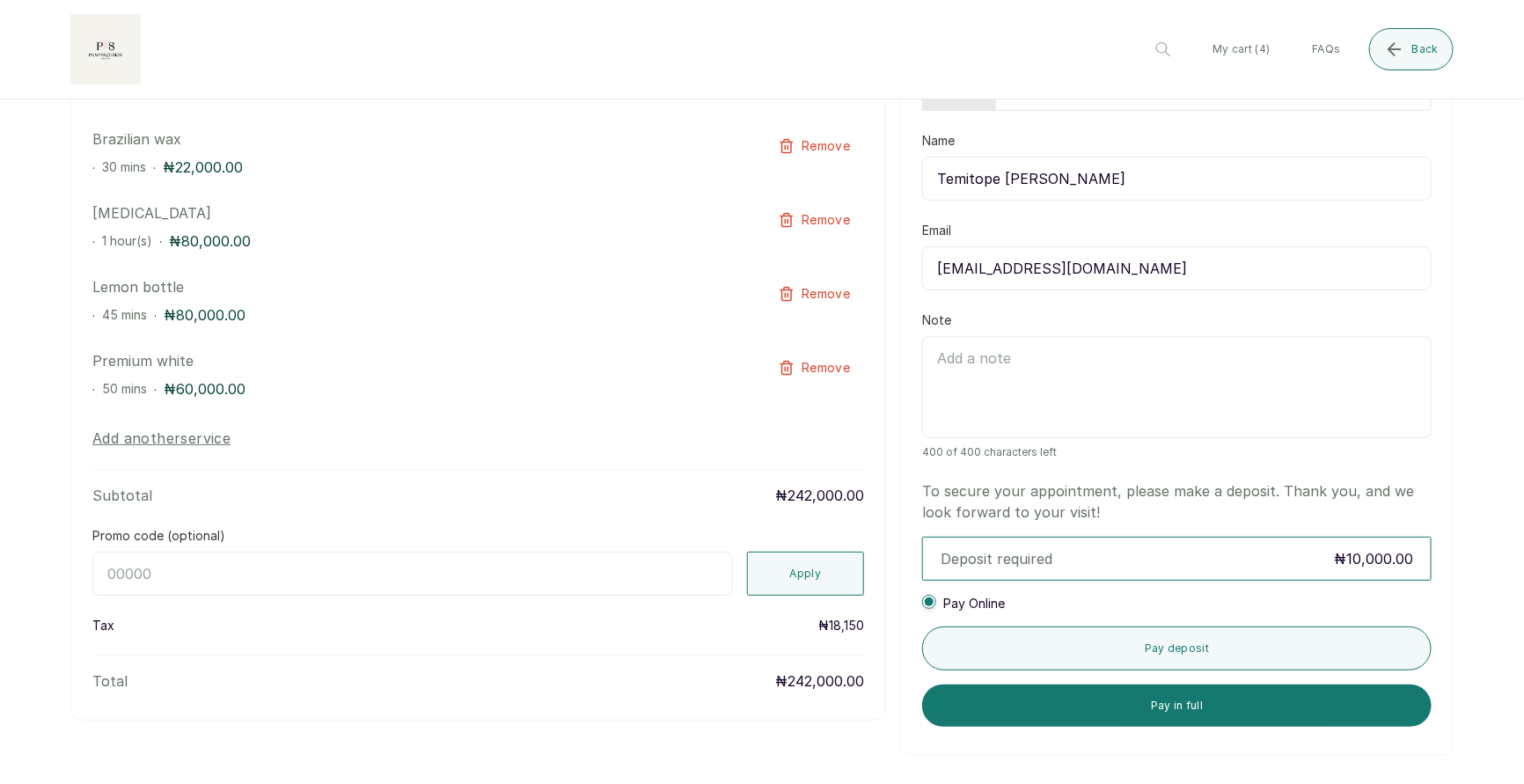
scroll to position [273, 0]
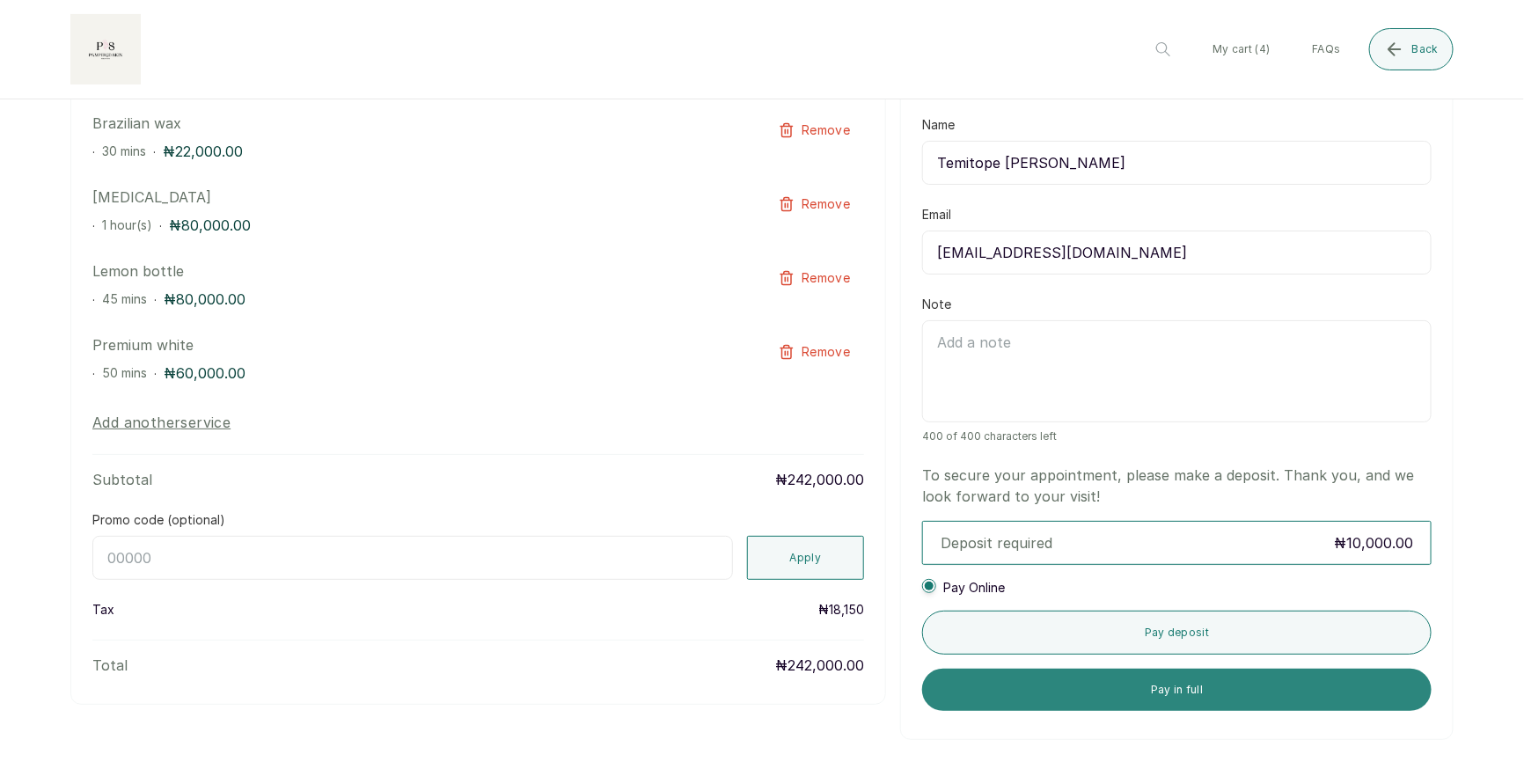
click at [1186, 686] on button "Pay in full" at bounding box center [1177, 689] width 510 height 42
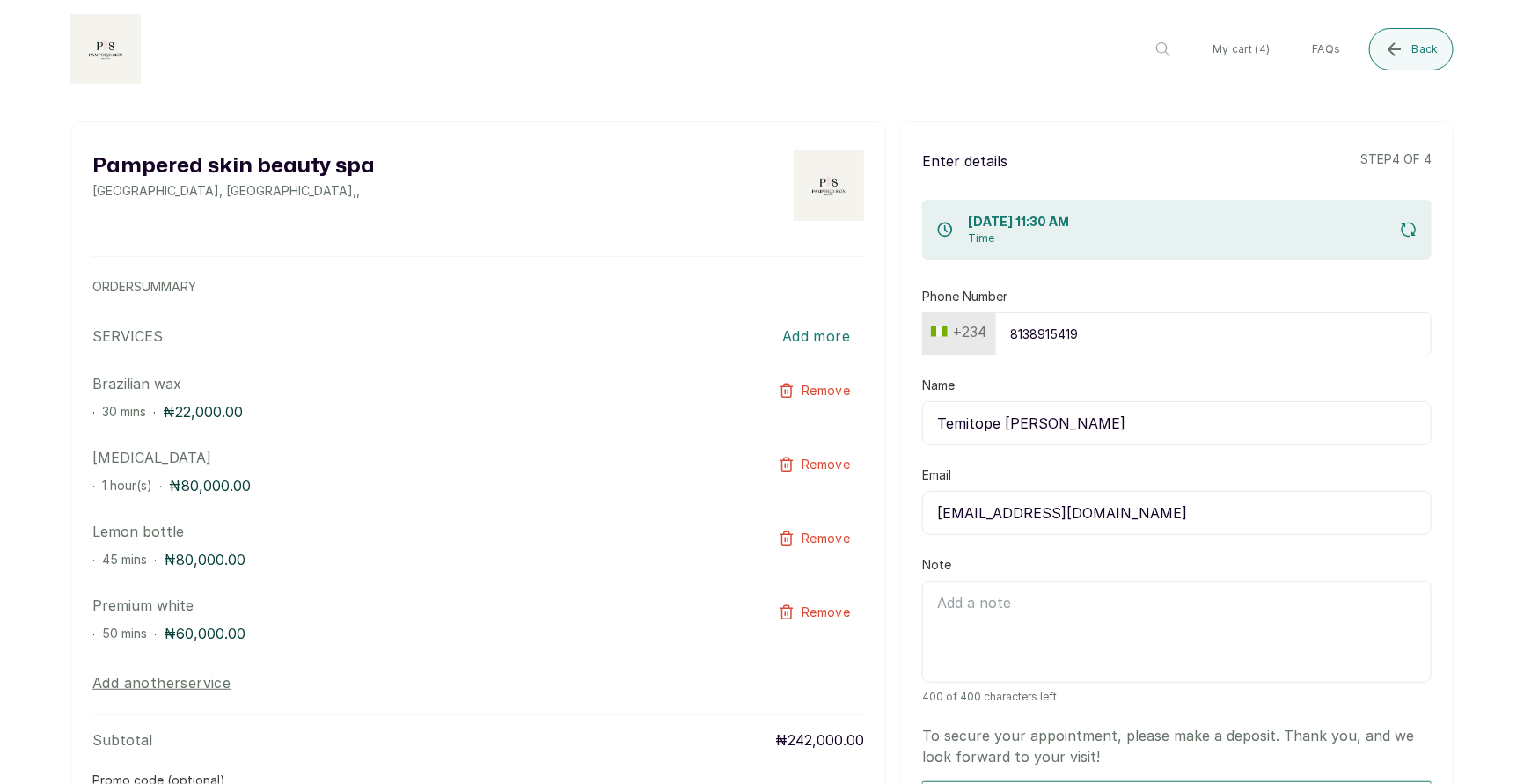
scroll to position [30, 0]
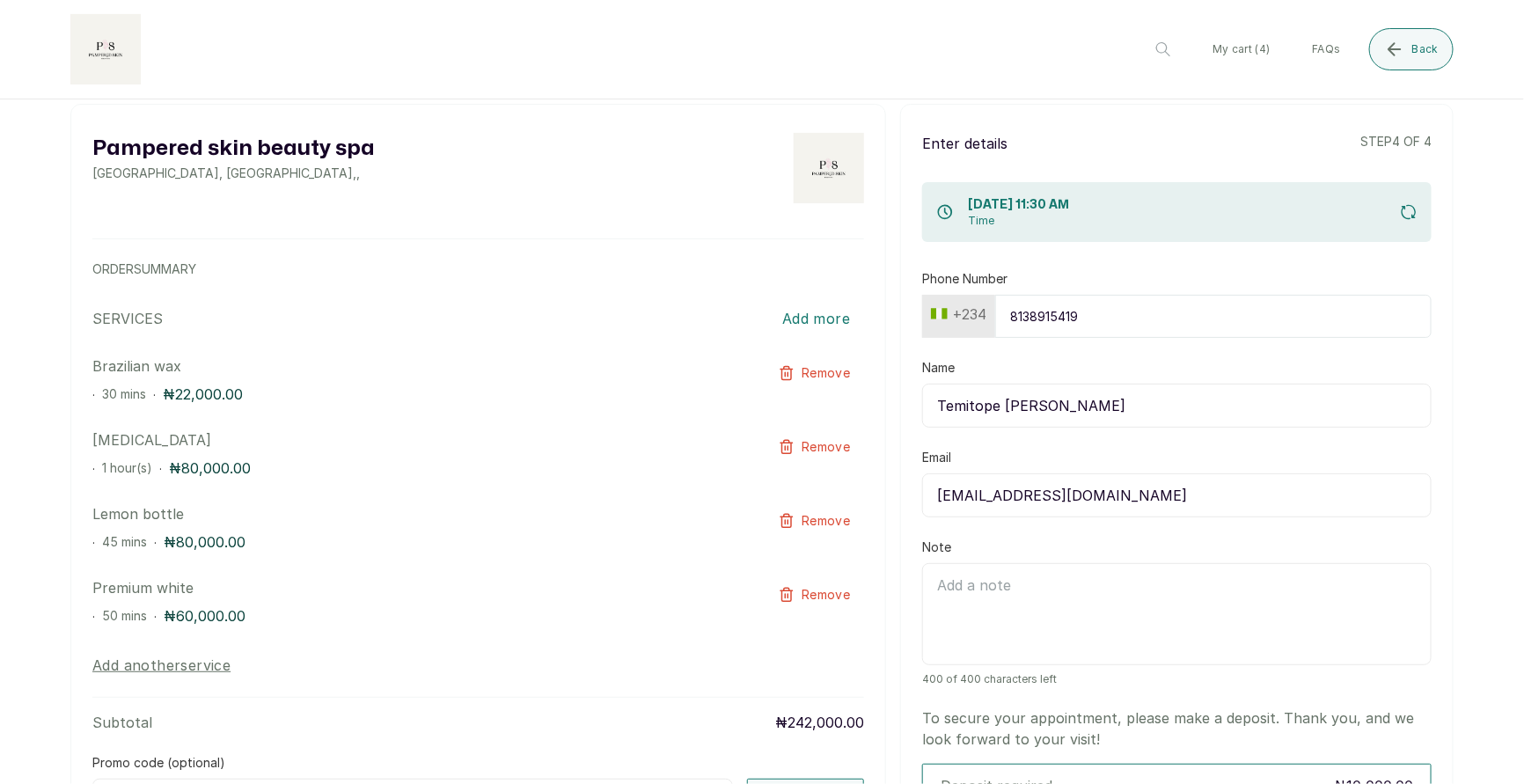
click at [1419, 211] on div "27 Aug 2025, 11:30 AM Time" at bounding box center [1177, 212] width 510 height 60
click at [1414, 208] on icon "submit" at bounding box center [1407, 211] width 13 height 13
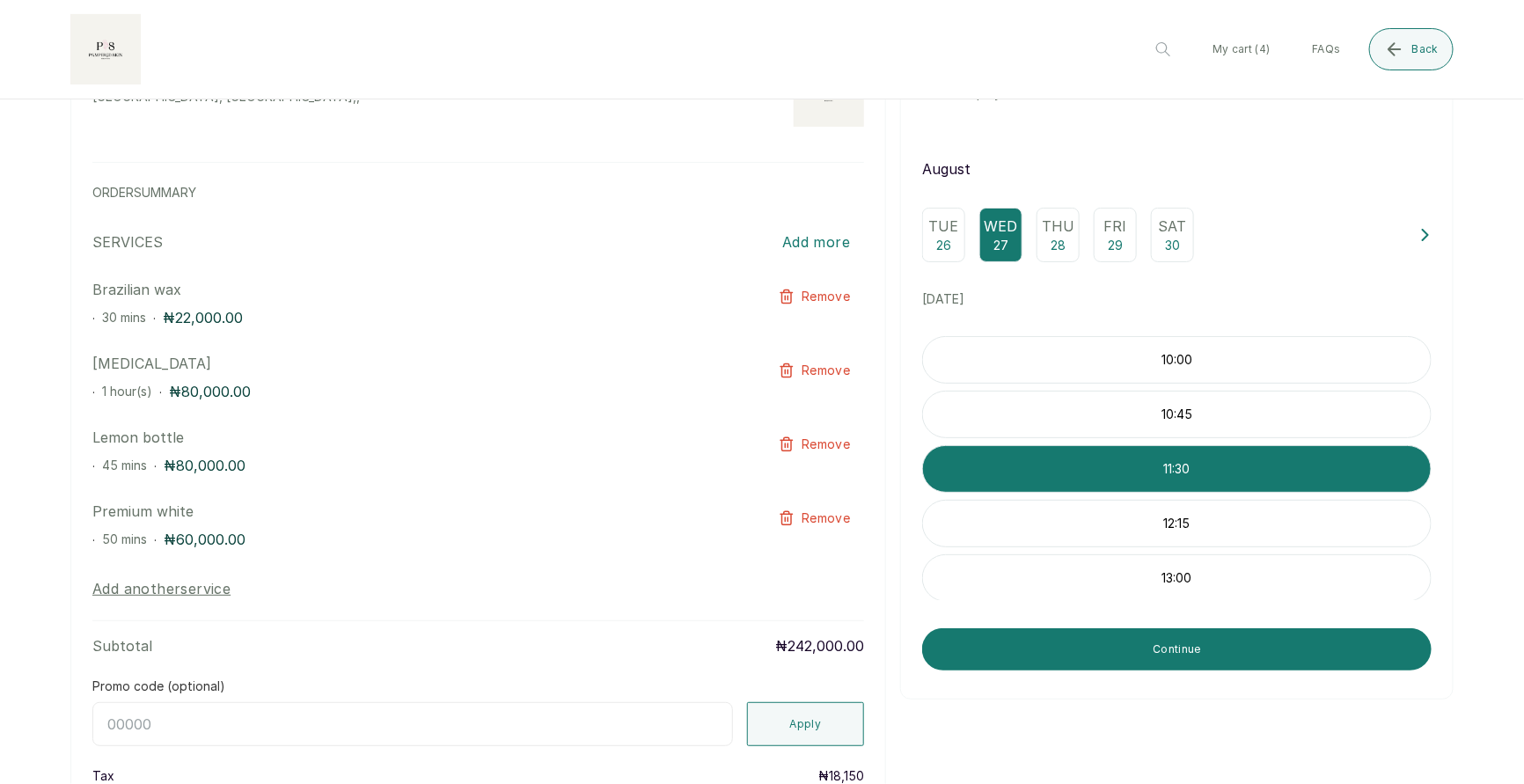
scroll to position [108, 0]
click at [1068, 224] on p "Thu" at bounding box center [1057, 225] width 32 height 22
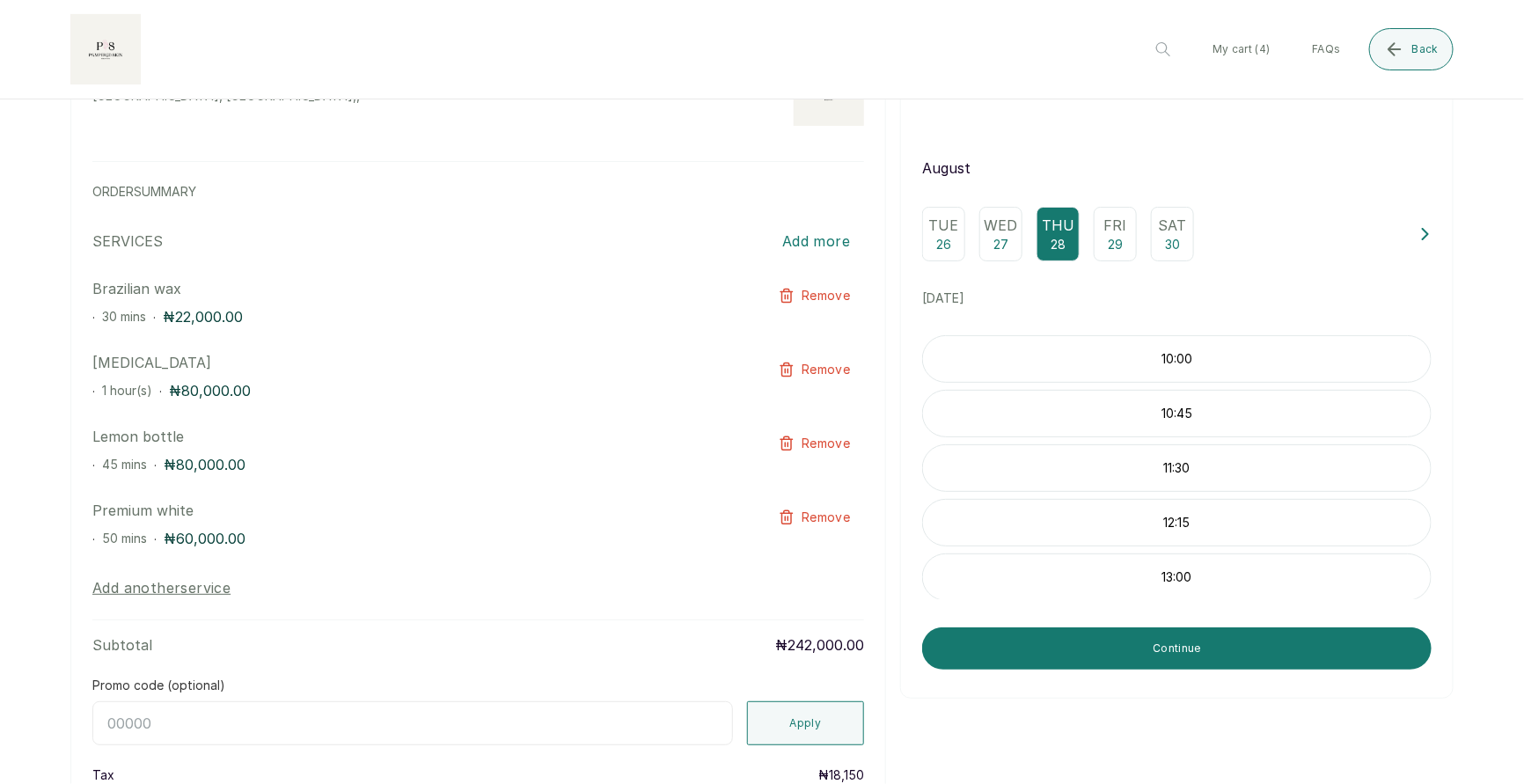
click at [1123, 228] on p "Fri" at bounding box center [1115, 225] width 23 height 22
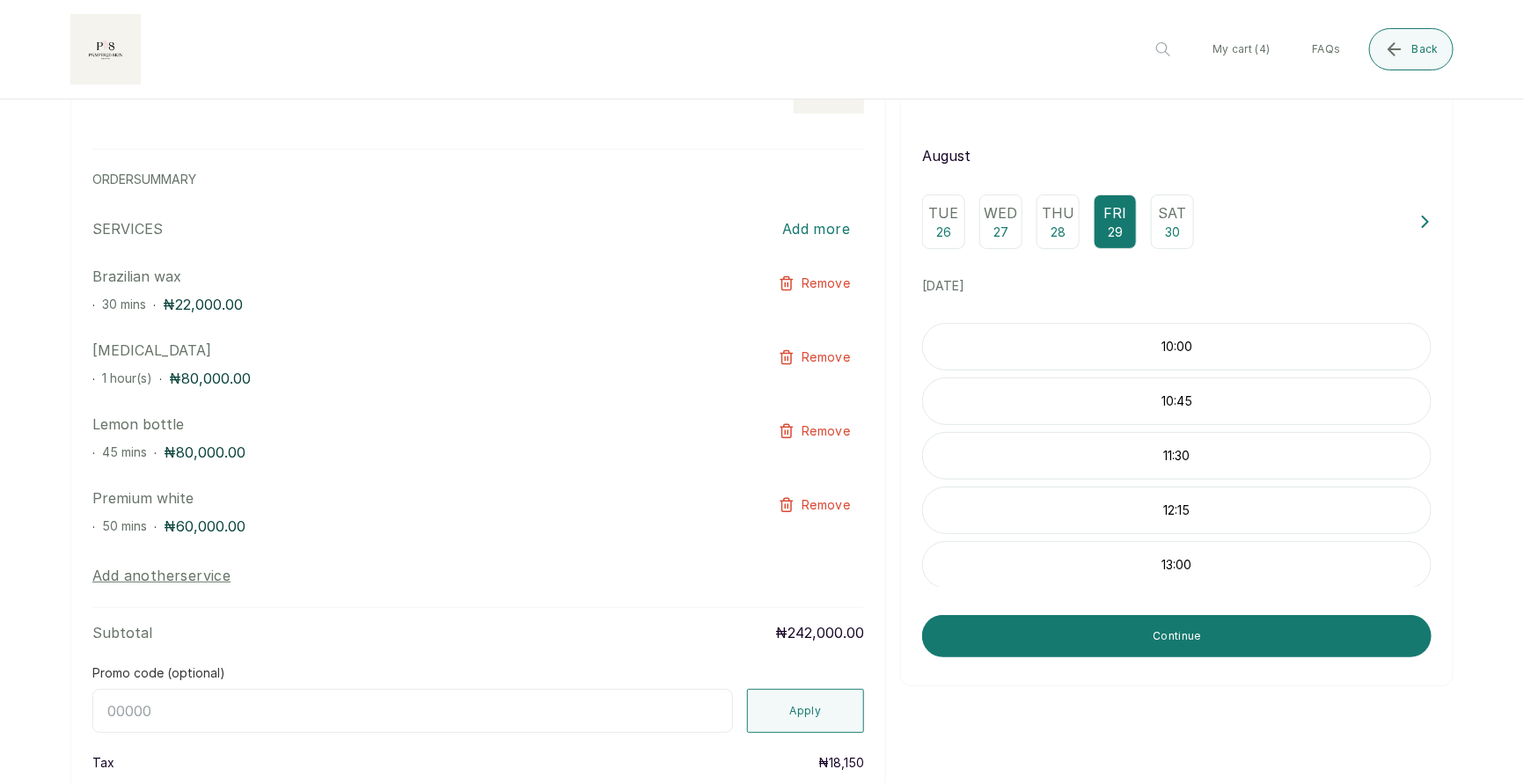
scroll to position [112, 0]
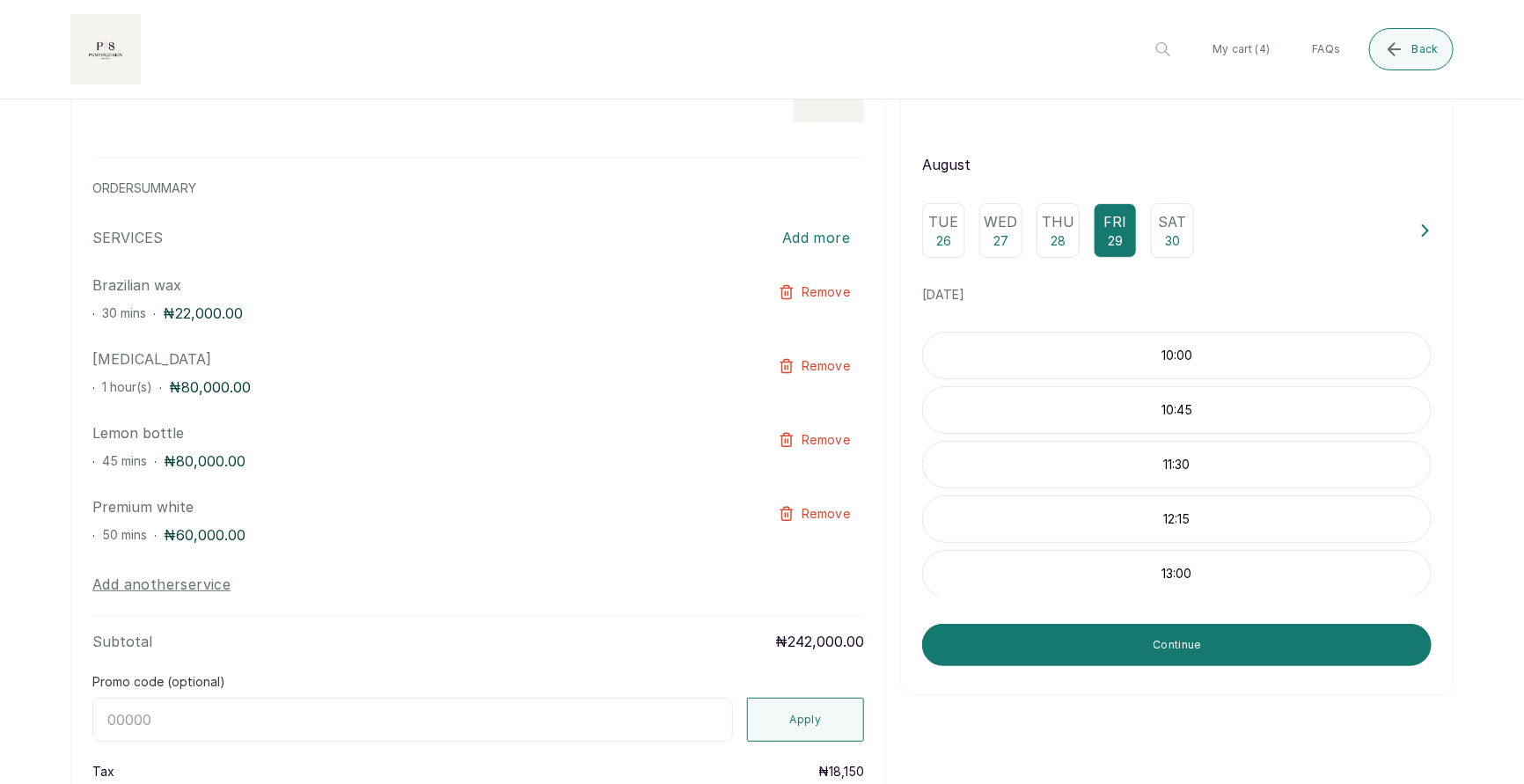
click at [1172, 223] on p "Sat" at bounding box center [1172, 221] width 28 height 22
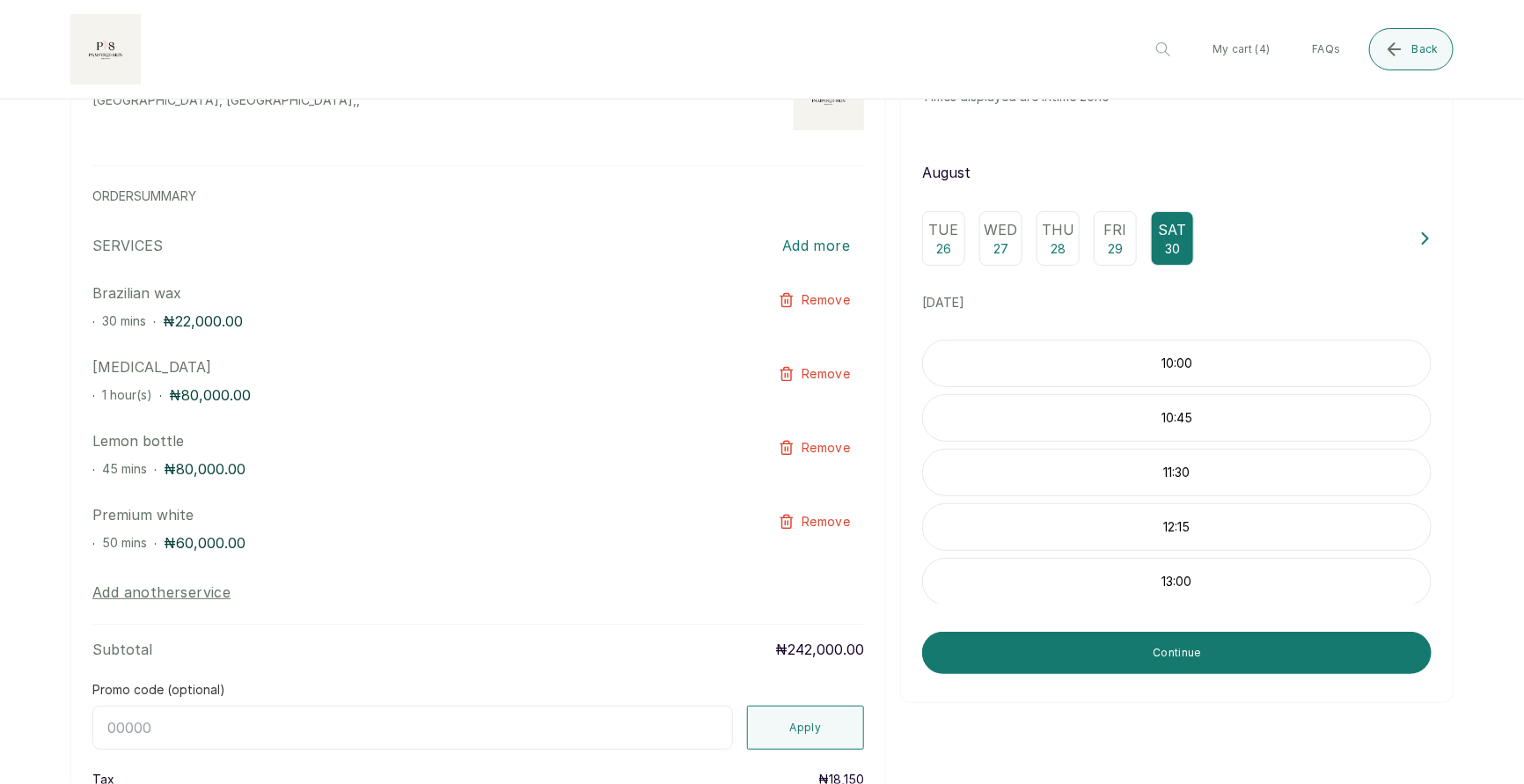
scroll to position [107, 0]
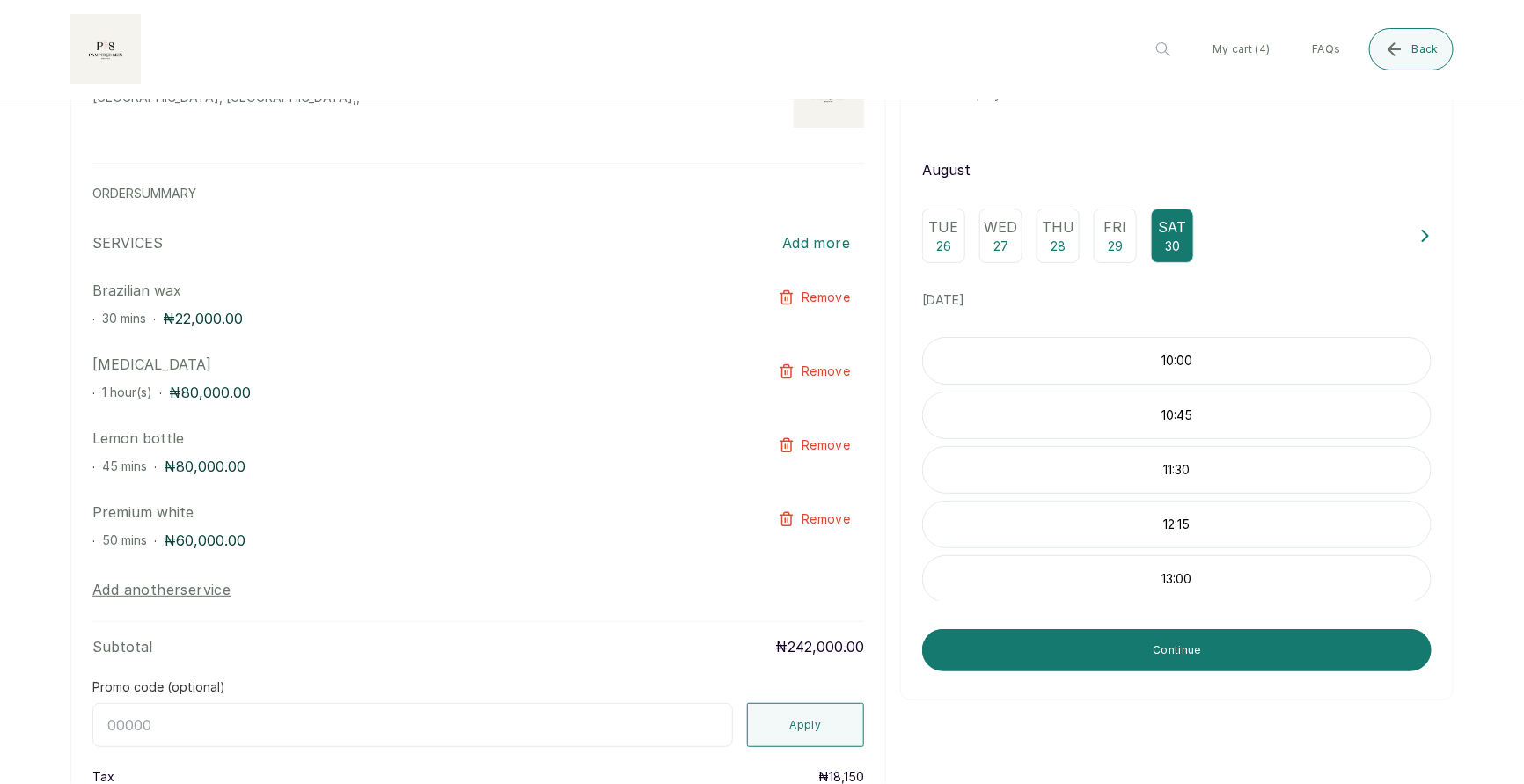
click at [1001, 232] on p "Wed" at bounding box center [1002, 227] width 33 height 22
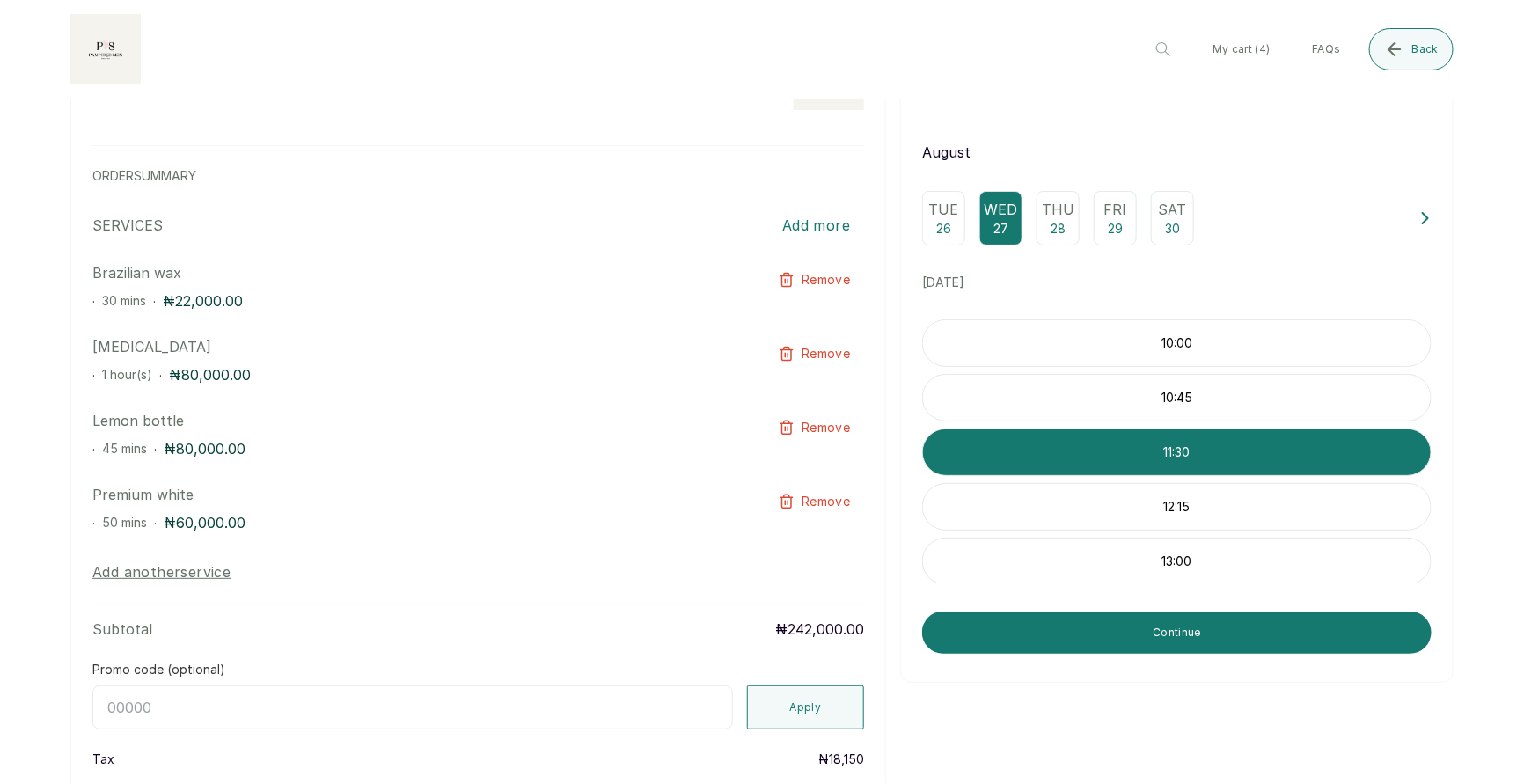
scroll to position [122, 0]
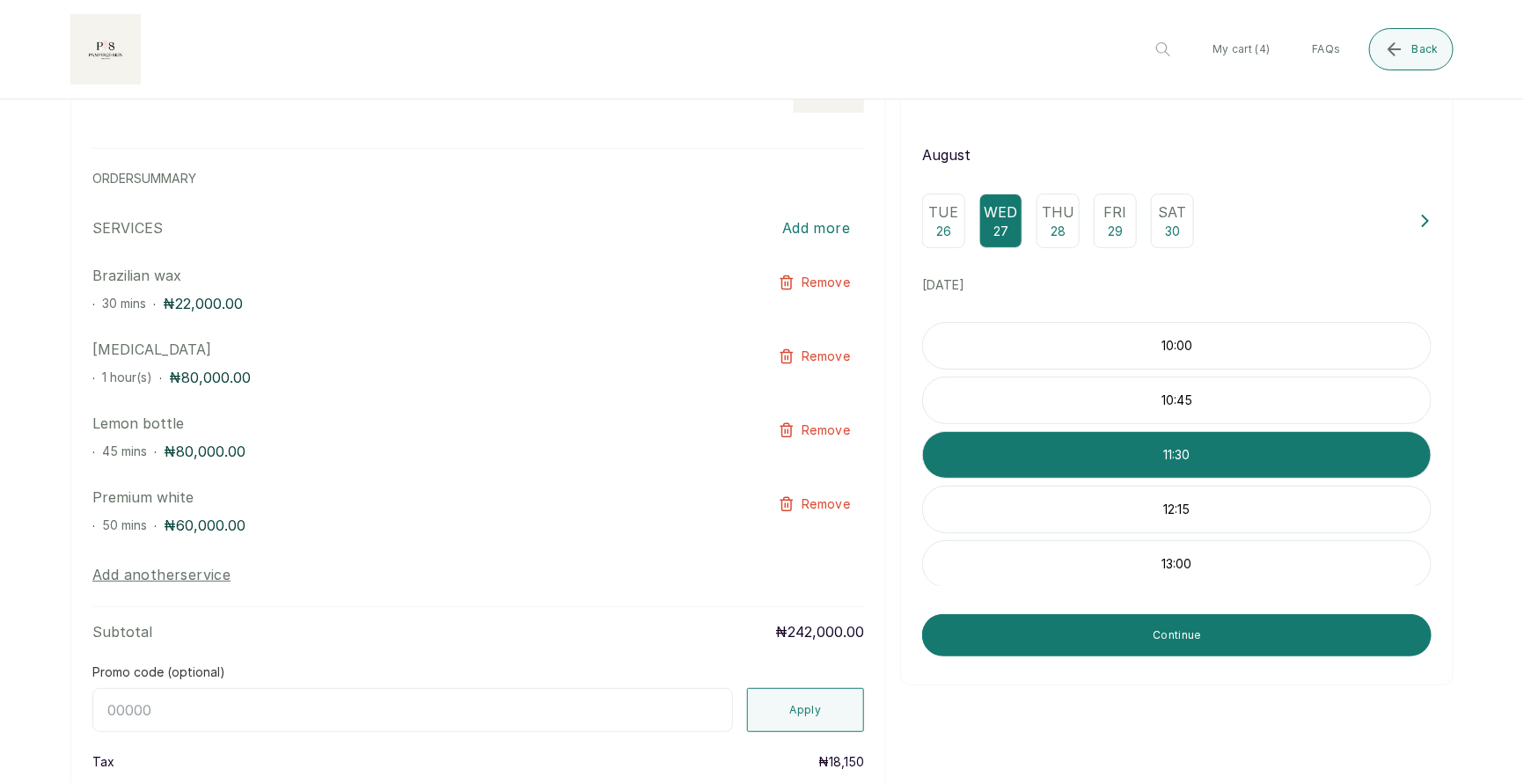
click at [1063, 228] on p "28" at bounding box center [1057, 231] width 15 height 18
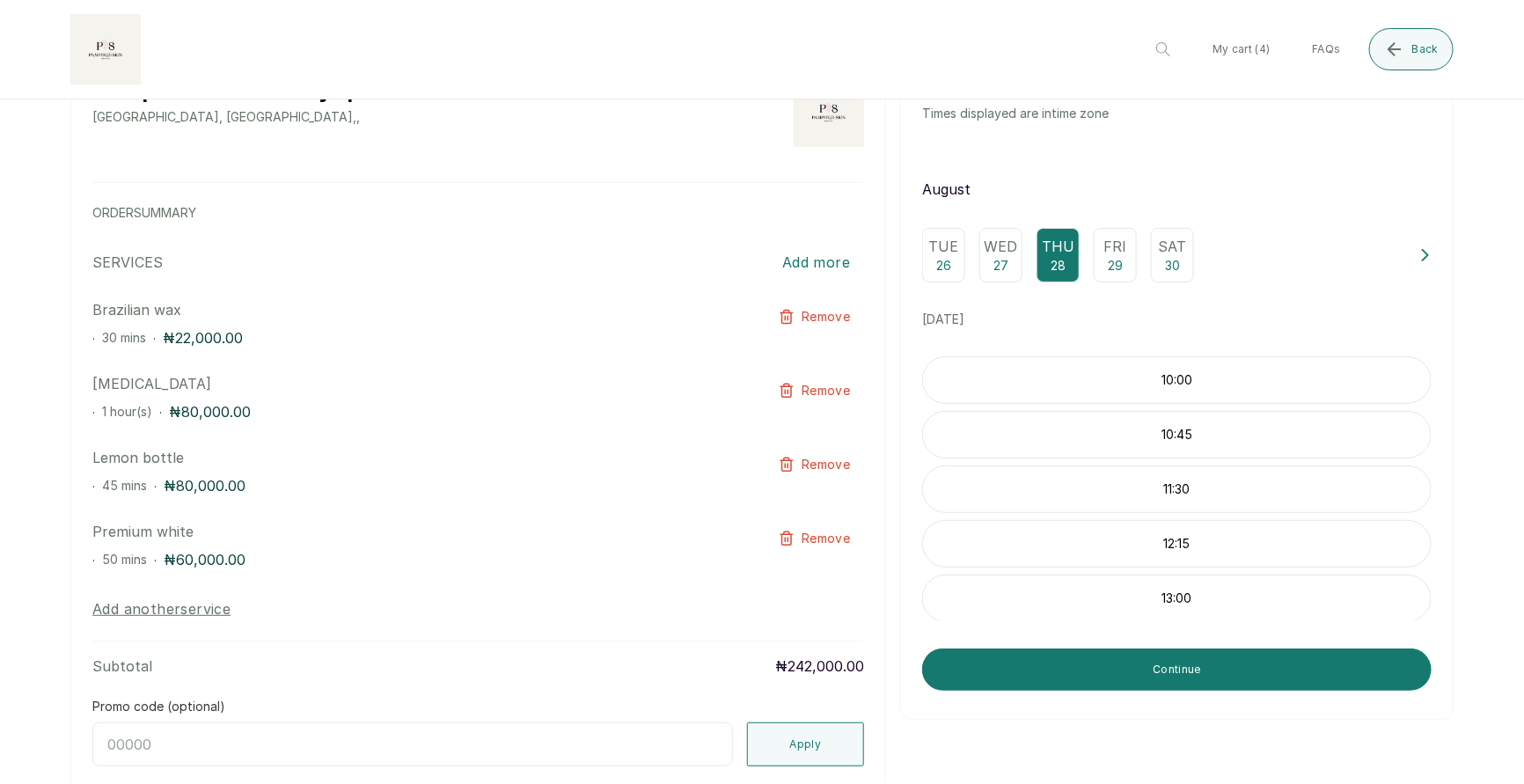
scroll to position [83, 0]
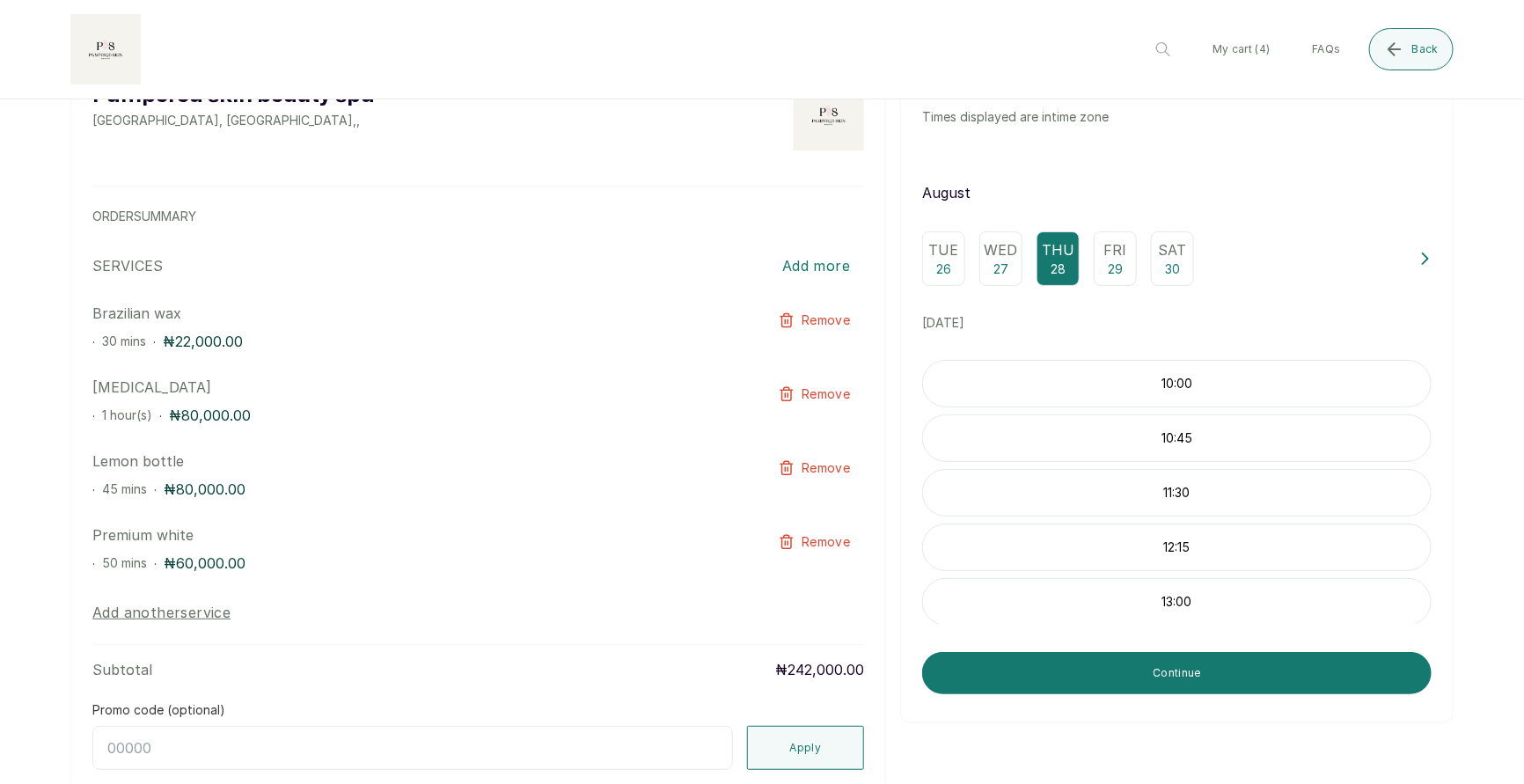
click at [1008, 261] on p "27" at bounding box center [1001, 270] width 15 height 18
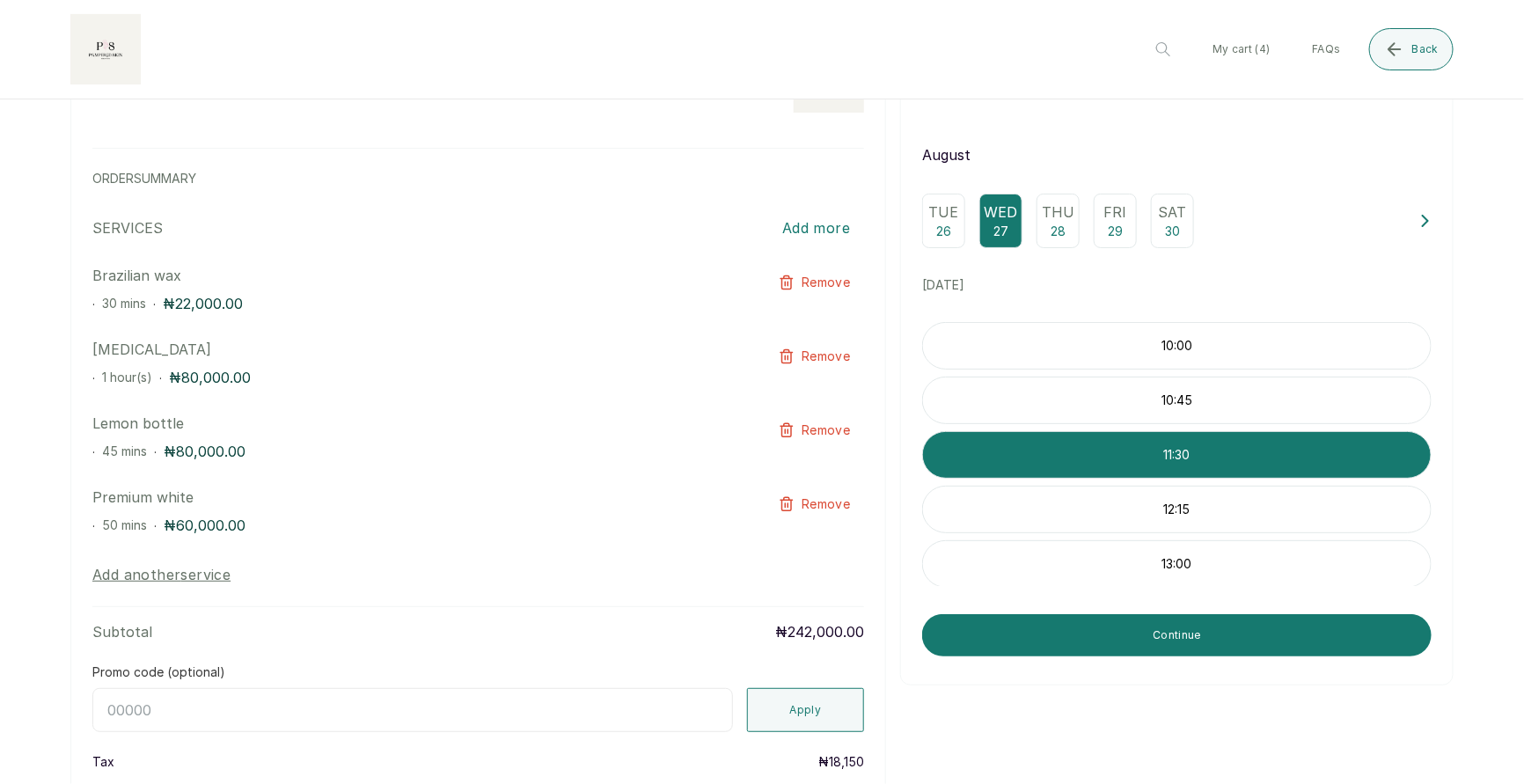
scroll to position [110, 0]
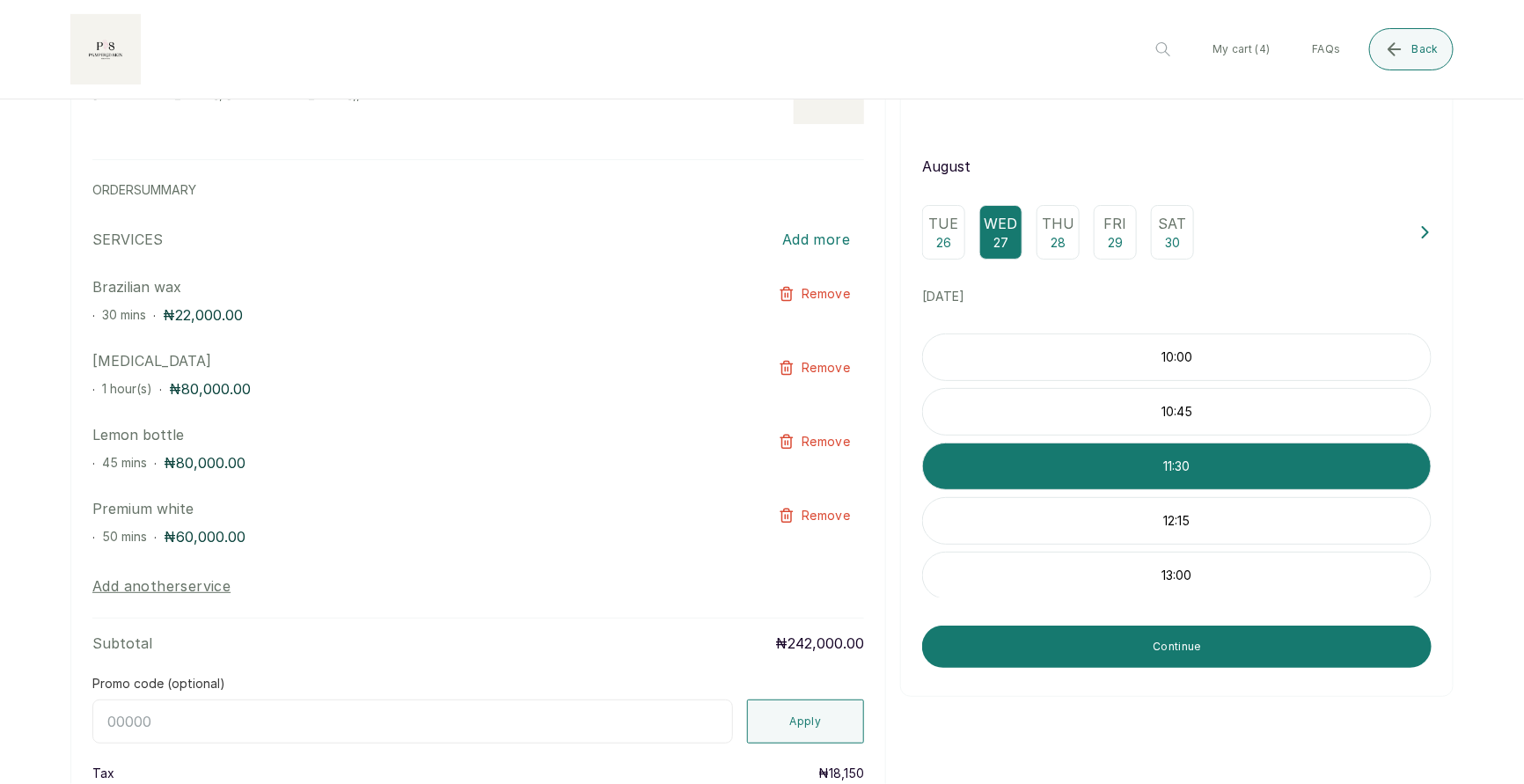
click at [1170, 507] on div "12:15" at bounding box center [1177, 520] width 510 height 47
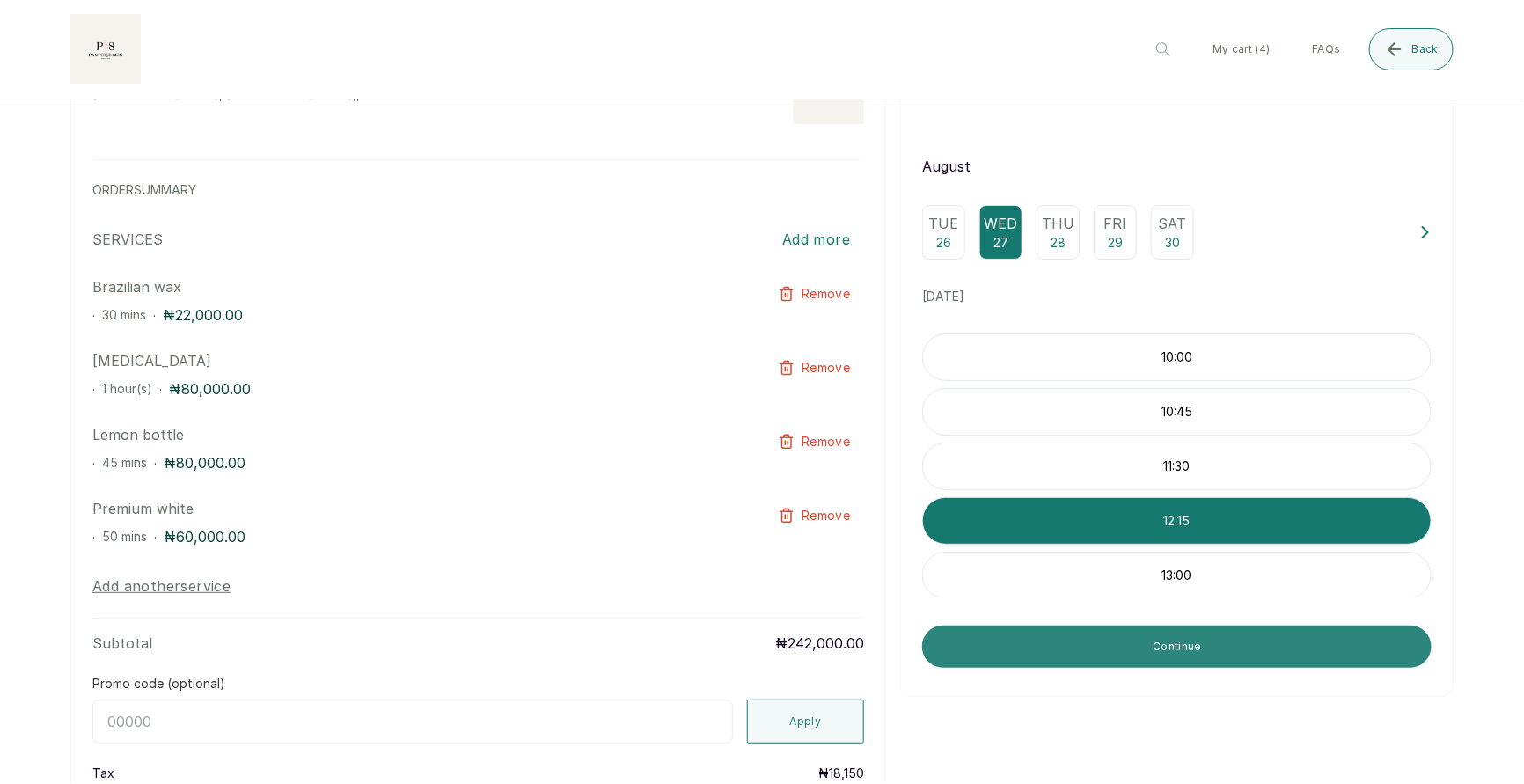
click at [1188, 638] on button "Continue" at bounding box center [1177, 646] width 510 height 42
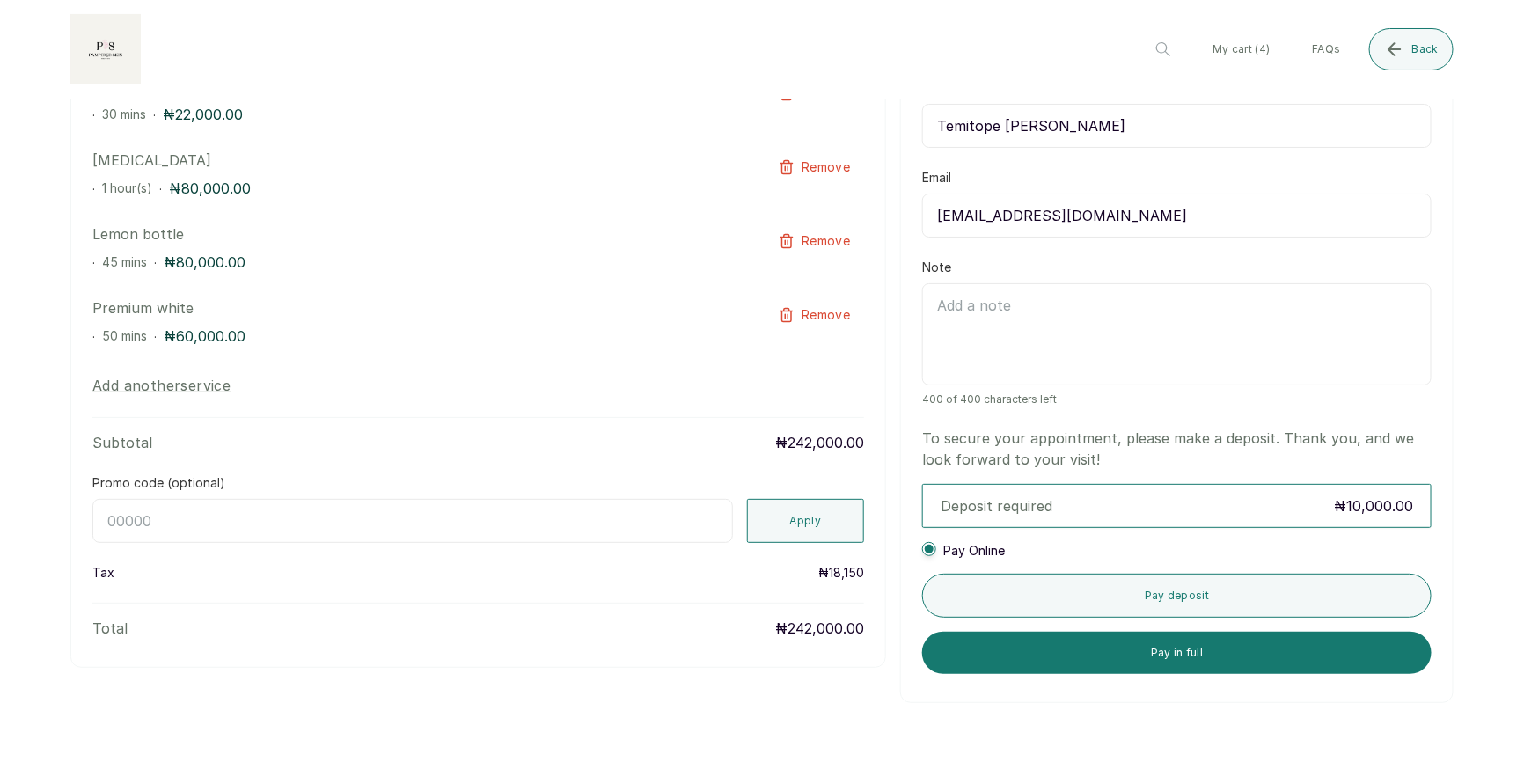
scroll to position [366, 0]
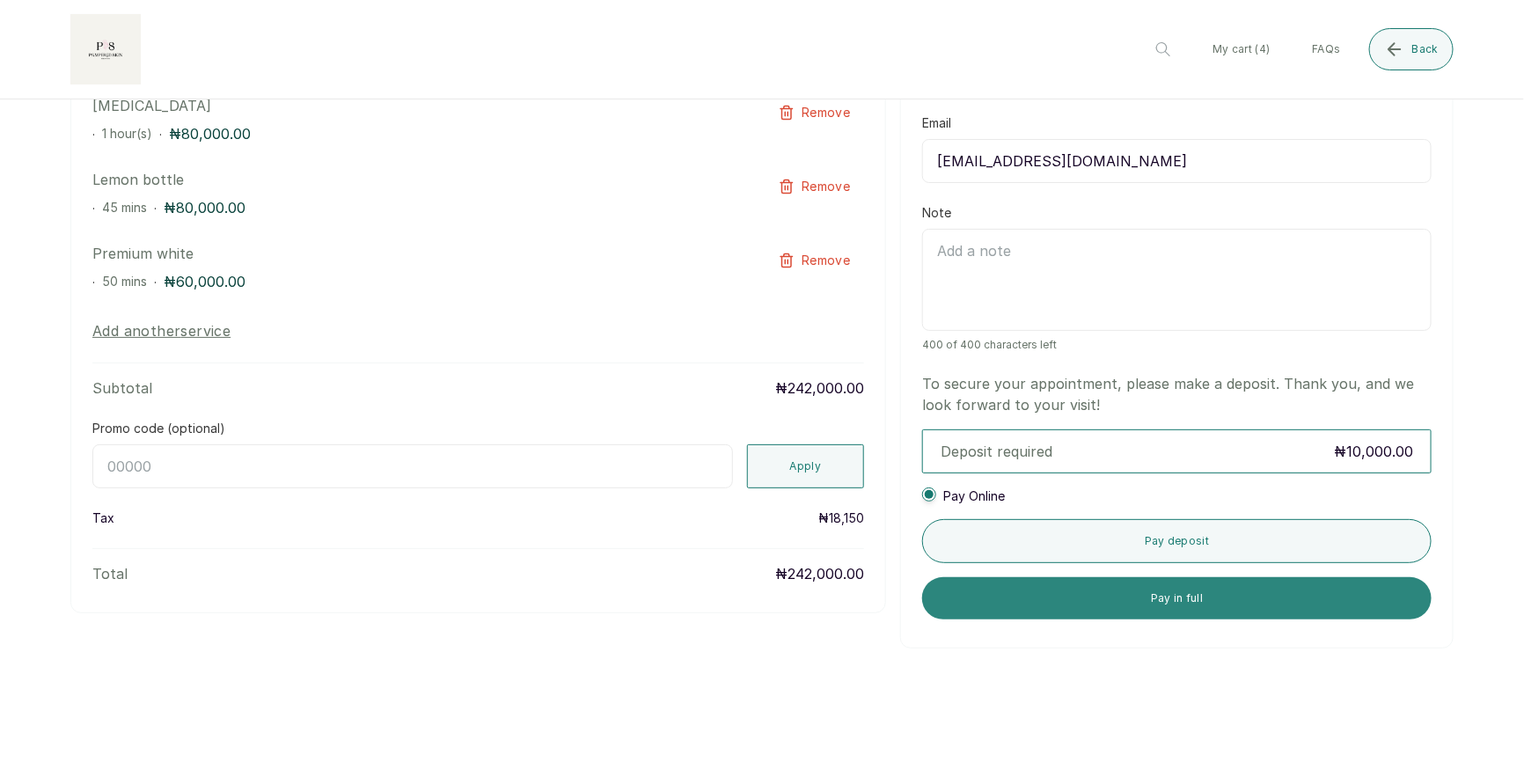
click at [1161, 595] on button "Pay in full" at bounding box center [1177, 598] width 510 height 42
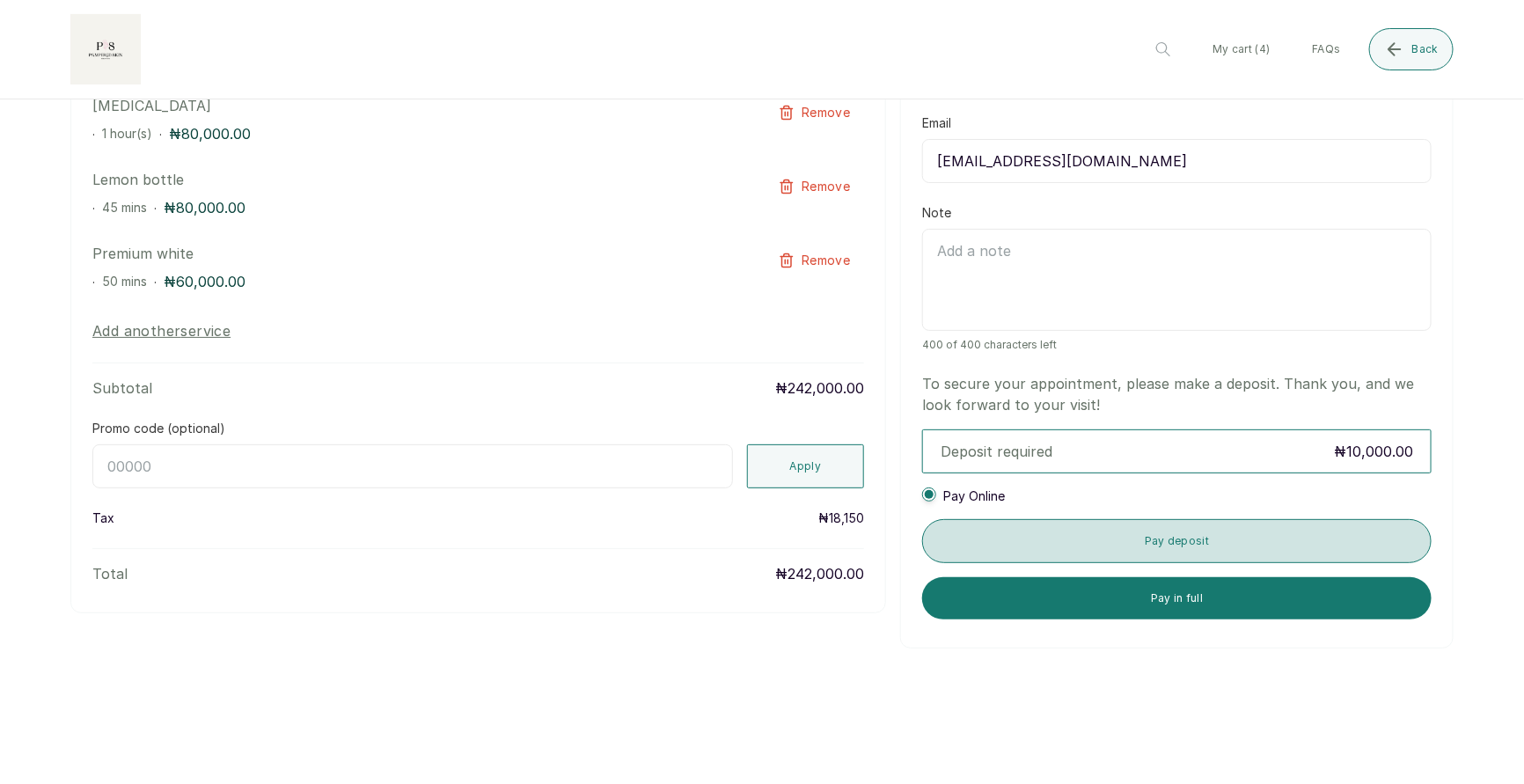
click at [1185, 546] on button "Pay deposit" at bounding box center [1177, 541] width 510 height 44
